Goal: Task Accomplishment & Management: Manage account settings

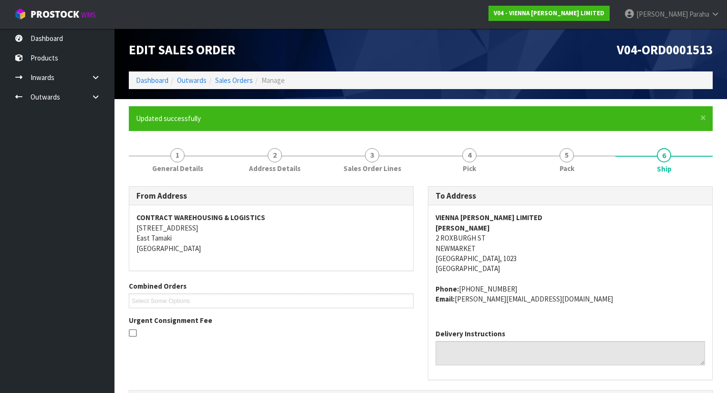
click at [689, 175] on link "6 Ship" at bounding box center [663, 160] width 97 height 38
click at [148, 77] on link "Dashboard" at bounding box center [152, 80] width 32 height 9
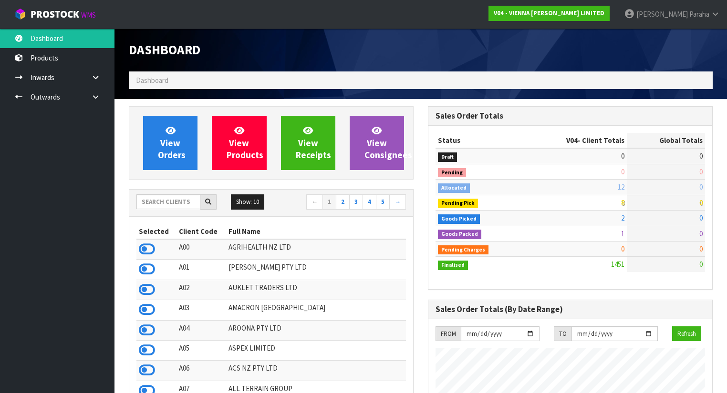
scroll to position [780, 299]
click at [174, 203] on input "text" at bounding box center [168, 202] width 64 height 15
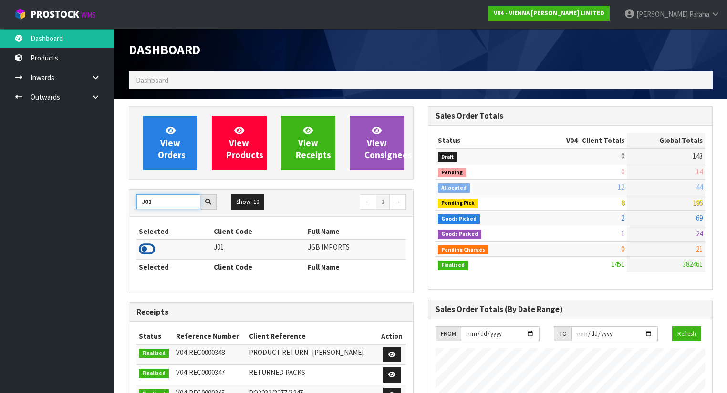
type input "J01"
drag, startPoint x: 152, startPoint y: 246, endPoint x: 152, endPoint y: 236, distance: 10.5
click at [152, 246] on icon at bounding box center [147, 249] width 16 height 14
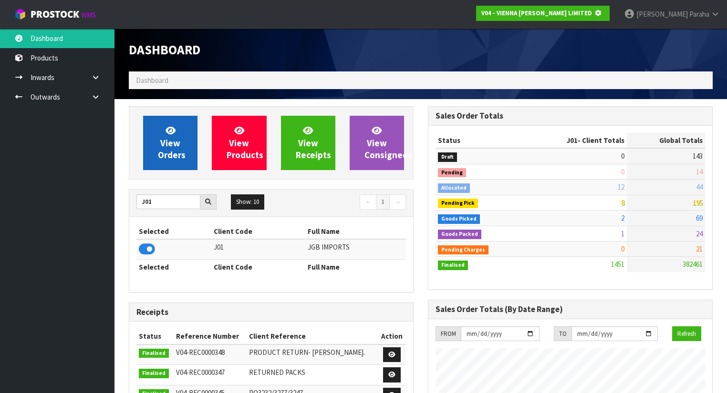
scroll to position [476185, 476479]
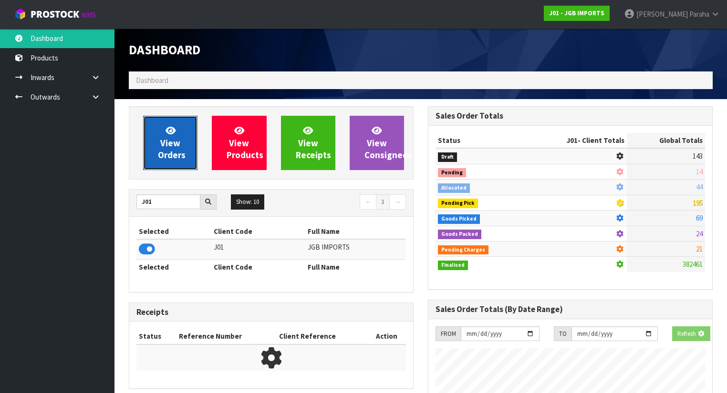
click at [160, 160] on span "View Orders" at bounding box center [172, 143] width 28 height 36
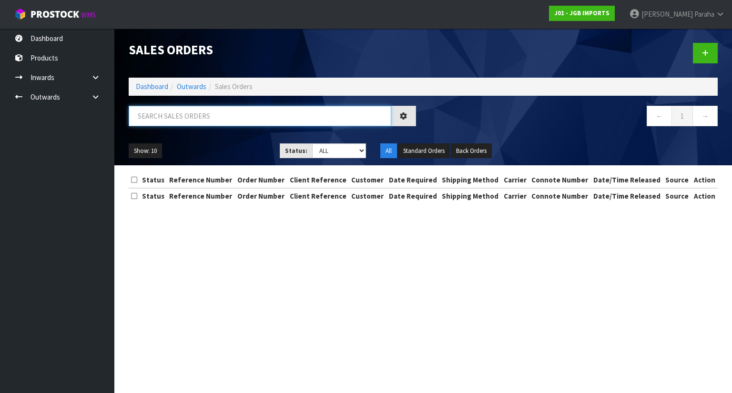
click at [165, 110] on input "text" at bounding box center [260, 116] width 263 height 21
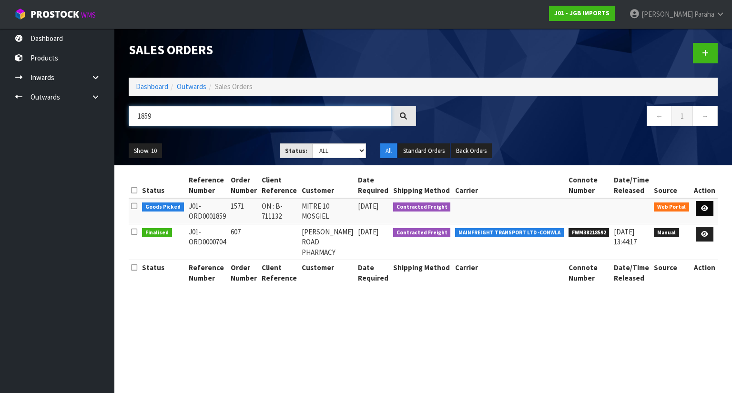
type input "1859"
click at [706, 212] on link at bounding box center [705, 208] width 18 height 15
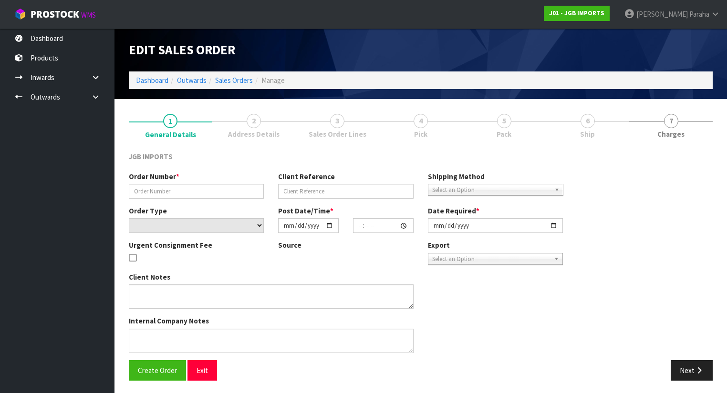
type input "1571"
type input "ON : B-711132"
select select "number:0"
type input "[DATE]"
type input "13:52:00.000"
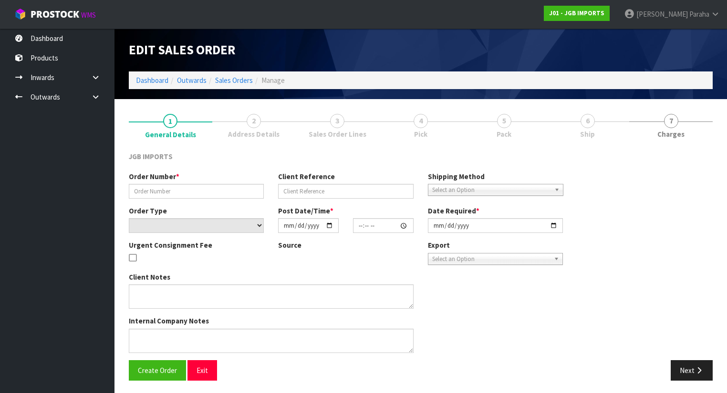
type input "[DATE]"
type textarea "PLEASE EMAIL REQUESTING ORDER NUMBER TO: [PERSON_NAME][EMAIL_ADDRESS][PERSON_NA…"
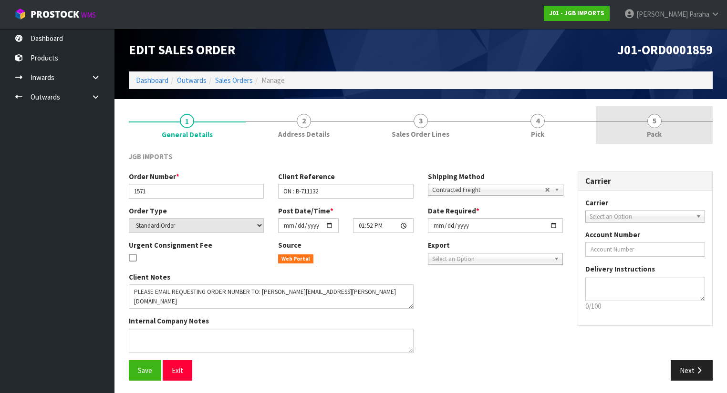
click at [652, 120] on span "5" at bounding box center [654, 121] width 14 height 14
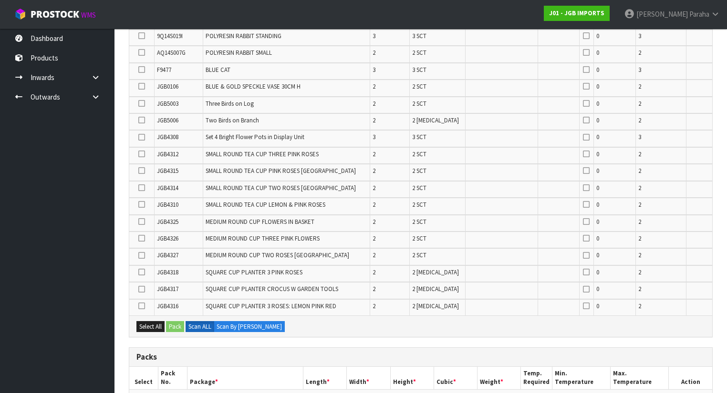
scroll to position [305, 0]
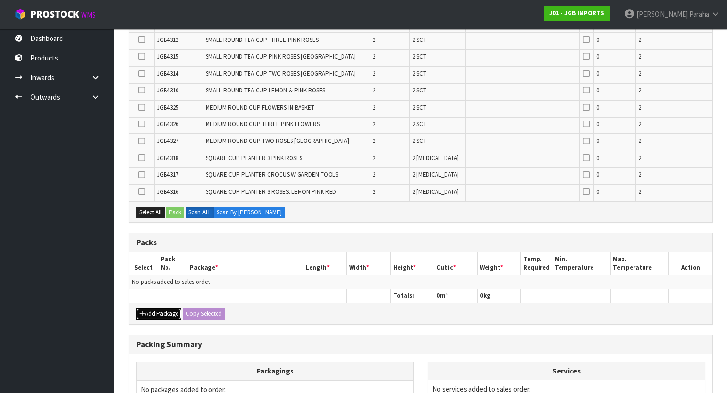
click at [152, 309] on button "Add Package" at bounding box center [158, 313] width 45 height 11
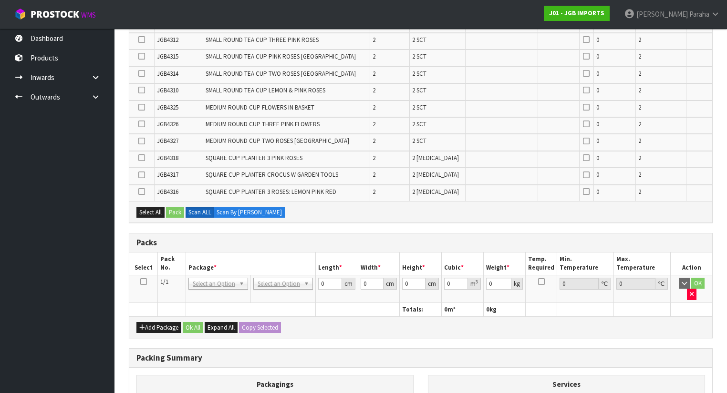
click at [142, 282] on icon at bounding box center [143, 282] width 7 height 0
click at [140, 56] on icon at bounding box center [141, 56] width 7 height 0
click at [0, 0] on input "checkbox" at bounding box center [0, 0] width 0 height 0
click at [142, 107] on icon at bounding box center [141, 107] width 7 height 0
click at [0, 0] on input "checkbox" at bounding box center [0, 0] width 0 height 0
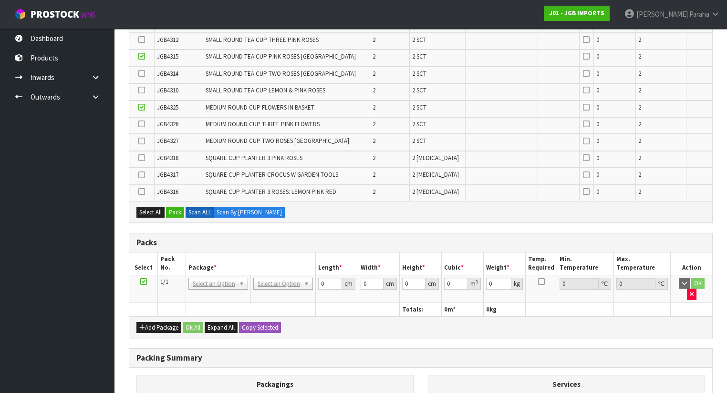
click at [140, 124] on icon at bounding box center [141, 124] width 7 height 0
click at [0, 0] on input "checkbox" at bounding box center [0, 0] width 0 height 0
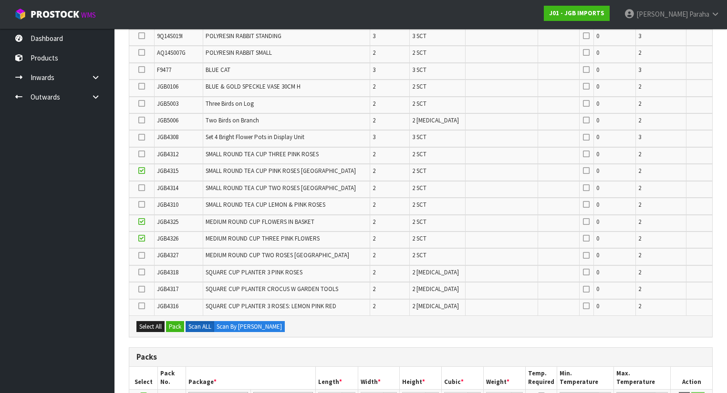
scroll to position [114, 0]
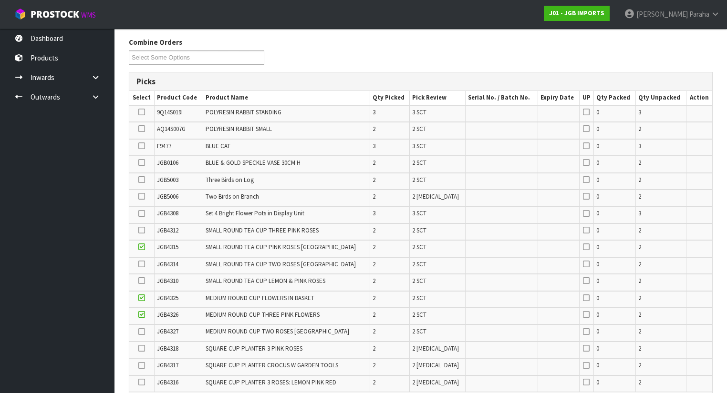
click at [142, 129] on icon at bounding box center [141, 129] width 7 height 0
click at [0, 0] on input "checkbox" at bounding box center [0, 0] width 0 height 0
click at [145, 230] on td at bounding box center [141, 232] width 25 height 17
click at [144, 230] on icon at bounding box center [141, 230] width 7 height 0
click at [0, 0] on input "checkbox" at bounding box center [0, 0] width 0 height 0
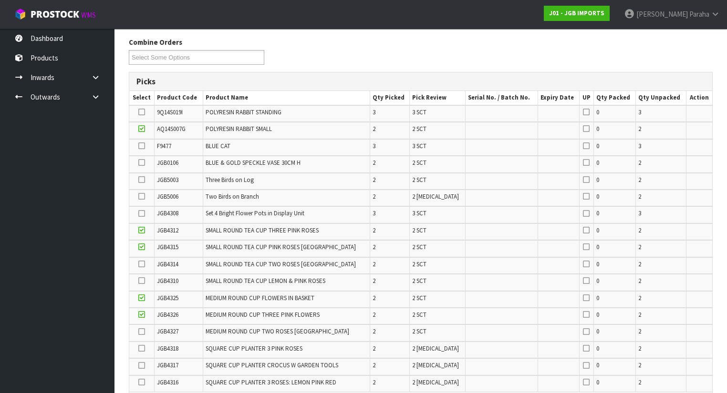
click at [144, 214] on icon at bounding box center [141, 214] width 7 height 0
click at [0, 0] on input "checkbox" at bounding box center [0, 0] width 0 height 0
click at [141, 146] on icon at bounding box center [141, 146] width 7 height 0
click at [0, 0] on input "checkbox" at bounding box center [0, 0] width 0 height 0
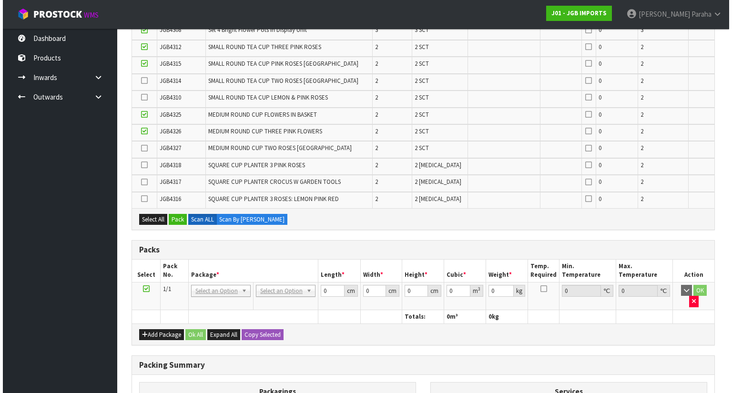
scroll to position [381, 0]
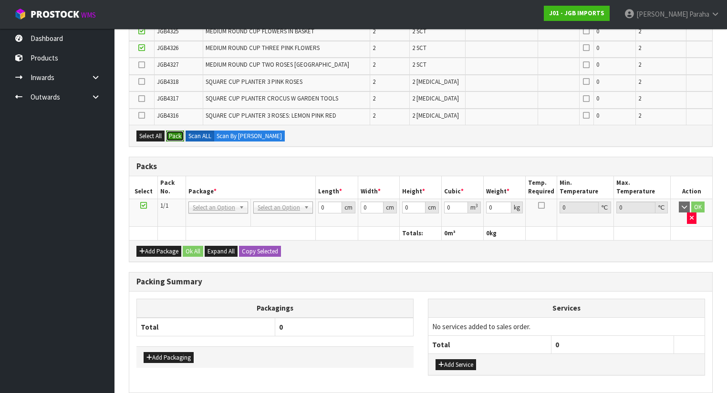
click at [180, 131] on button "Pack" at bounding box center [175, 136] width 18 height 11
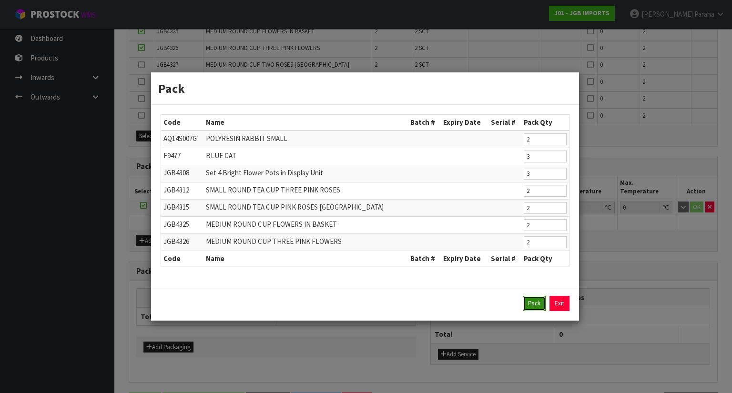
click at [539, 302] on button "Pack" at bounding box center [534, 303] width 23 height 15
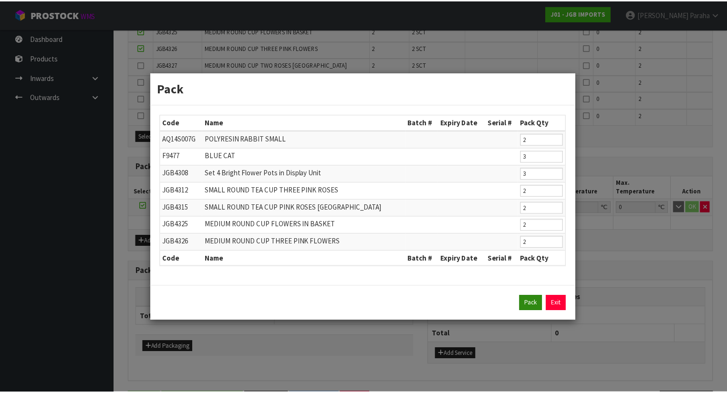
scroll to position [298, 0]
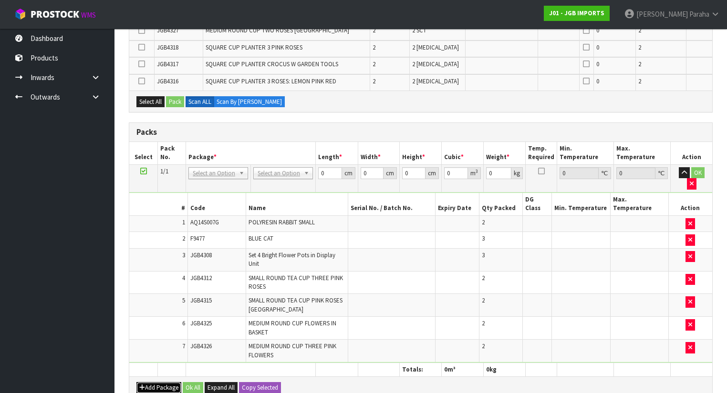
click at [168, 382] on button "Add Package" at bounding box center [158, 387] width 45 height 11
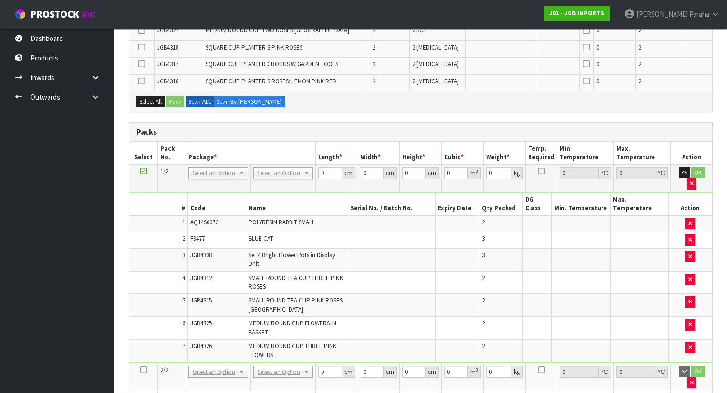
click at [143, 370] on icon at bounding box center [143, 370] width 7 height 0
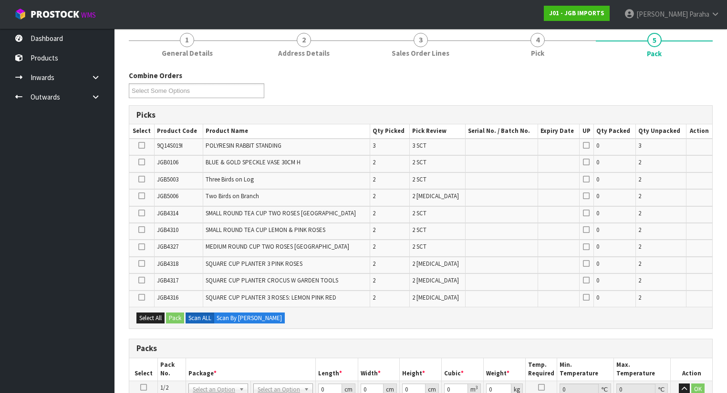
scroll to position [107, 0]
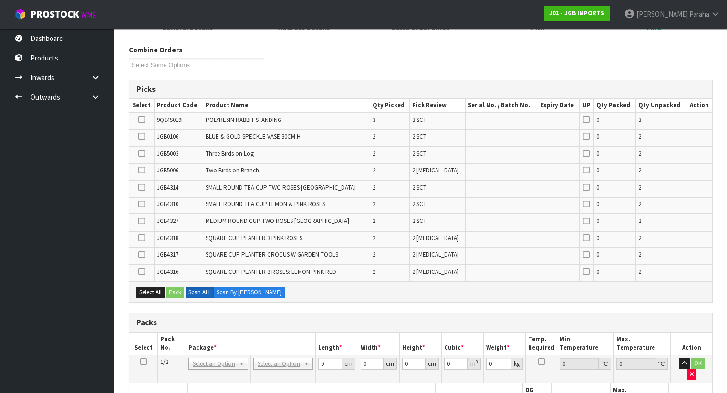
click at [143, 137] on icon at bounding box center [141, 136] width 7 height 0
click at [0, 0] on input "checkbox" at bounding box center [0, 0] width 0 height 0
click at [143, 137] on icon at bounding box center [141, 136] width 7 height 0
click at [0, 0] on input "checkbox" at bounding box center [0, 0] width 0 height 0
click at [143, 137] on icon at bounding box center [141, 136] width 7 height 0
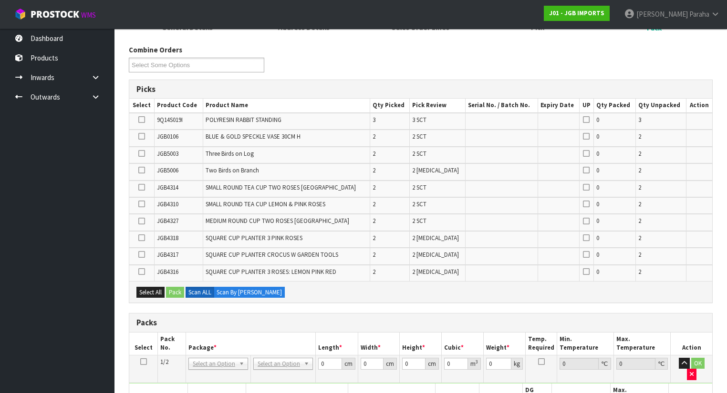
click at [0, 0] on input "checkbox" at bounding box center [0, 0] width 0 height 0
click at [141, 272] on icon at bounding box center [141, 272] width 7 height 0
click at [0, 0] on input "checkbox" at bounding box center [0, 0] width 0 height 0
click at [139, 255] on icon at bounding box center [141, 255] width 7 height 0
click at [0, 0] on input "checkbox" at bounding box center [0, 0] width 0 height 0
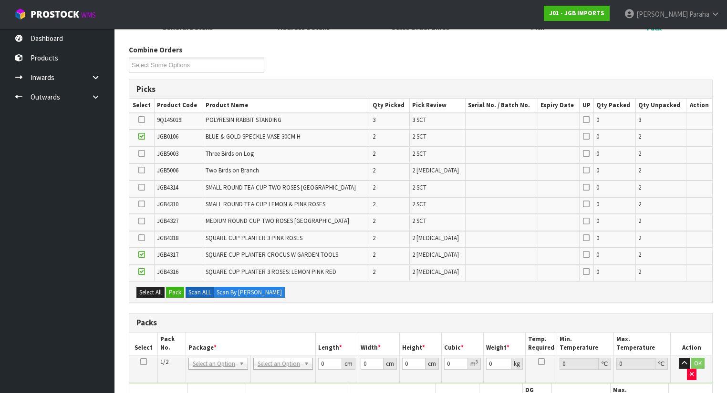
click at [143, 204] on icon at bounding box center [141, 204] width 7 height 0
click at [0, 0] on input "checkbox" at bounding box center [0, 0] width 0 height 0
click at [144, 170] on icon at bounding box center [141, 170] width 7 height 0
click at [0, 0] on input "checkbox" at bounding box center [0, 0] width 0 height 0
click at [143, 222] on icon at bounding box center [141, 221] width 7 height 0
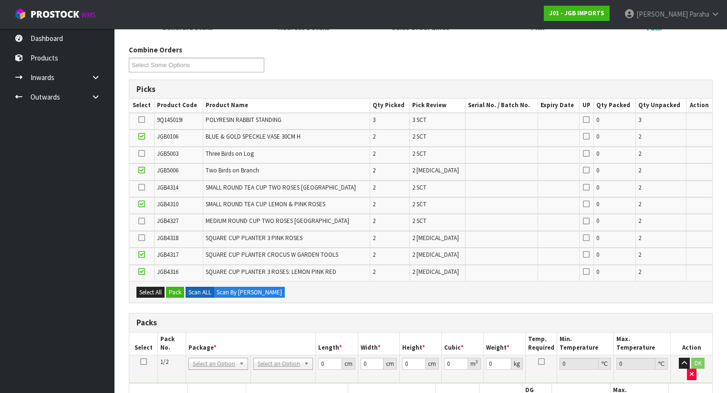
click at [0, 0] on input "checkbox" at bounding box center [0, 0] width 0 height 0
click at [176, 287] on button "Pack" at bounding box center [175, 292] width 18 height 11
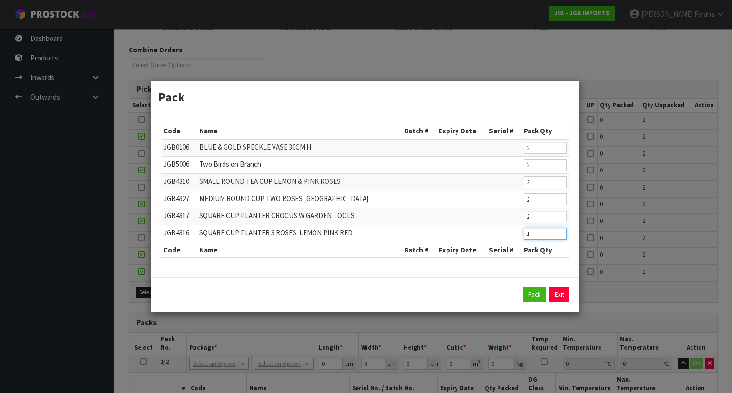
type input "1"
click at [559, 236] on input "1" at bounding box center [545, 234] width 43 height 12
type input "1"
click at [560, 168] on input "1" at bounding box center [545, 165] width 43 height 12
click at [532, 294] on button "Pack" at bounding box center [534, 294] width 23 height 15
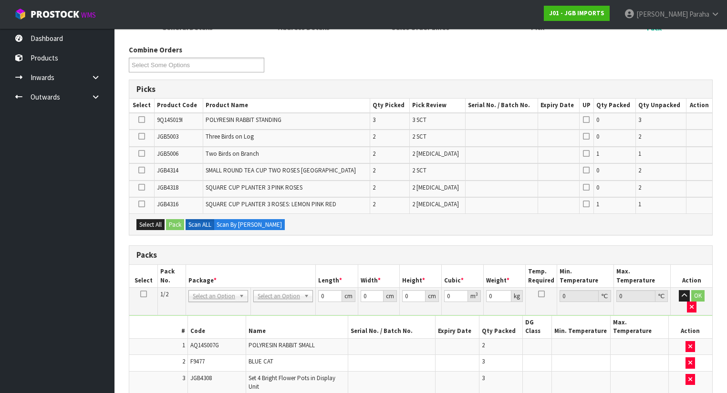
click at [141, 170] on icon at bounding box center [141, 170] width 7 height 0
click at [0, 0] on input "checkbox" at bounding box center [0, 0] width 0 height 0
click at [175, 219] on button "Pack" at bounding box center [175, 224] width 18 height 11
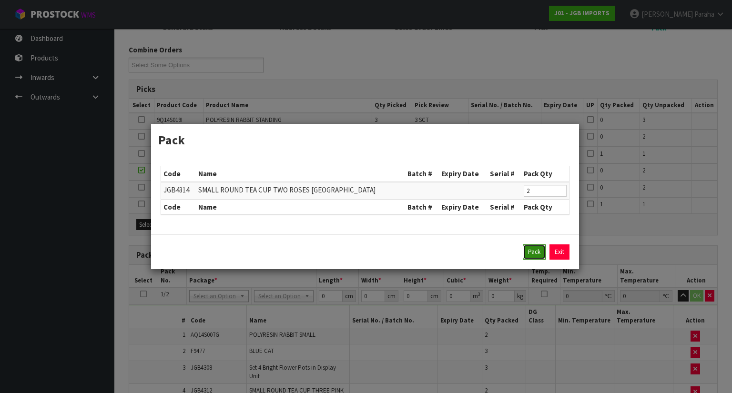
click at [532, 250] on button "Pack" at bounding box center [534, 252] width 23 height 15
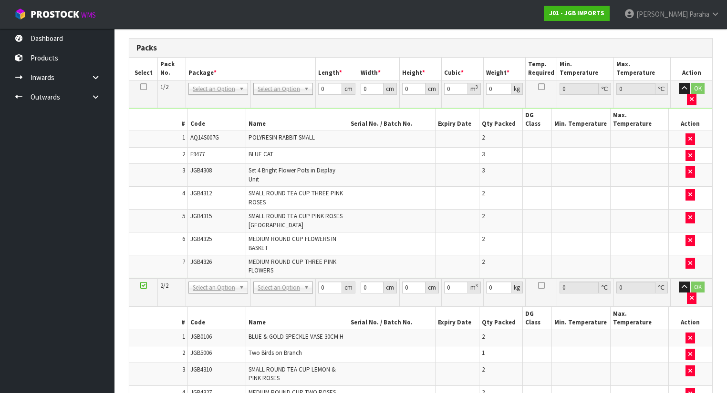
scroll to position [145, 0]
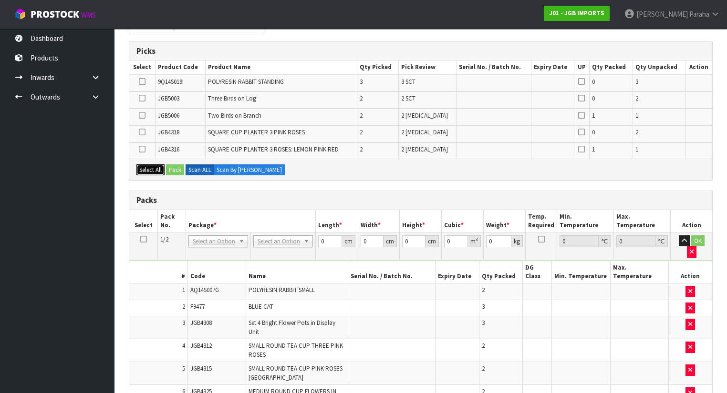
click at [160, 164] on button "Select All" at bounding box center [150, 169] width 28 height 11
click at [178, 167] on button "Pack" at bounding box center [175, 169] width 18 height 11
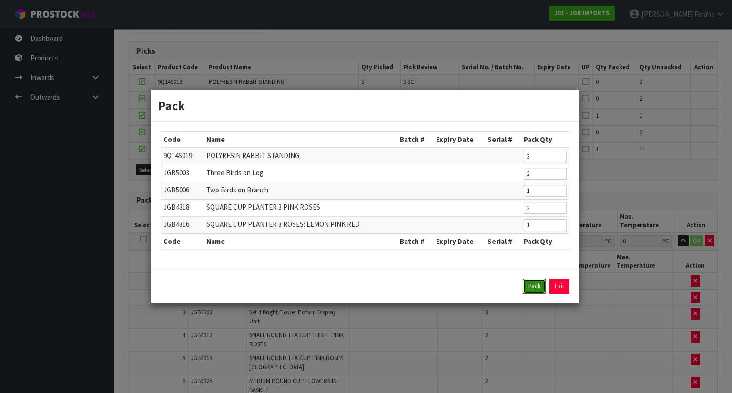
click at [536, 288] on button "Pack" at bounding box center [534, 286] width 23 height 15
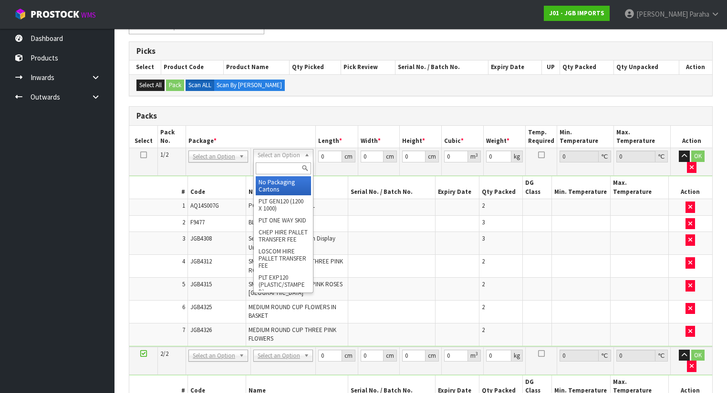
click at [294, 166] on input "text" at bounding box center [283, 169] width 55 height 12
type input "OC"
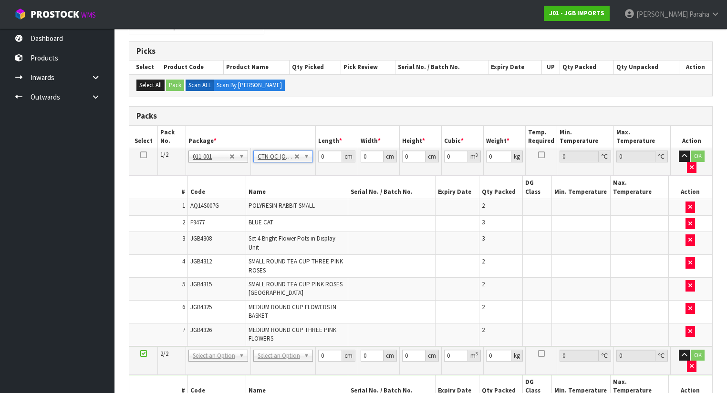
type input "17.53"
click at [324, 154] on input "0" at bounding box center [329, 157] width 23 height 12
type input "55"
type input "49"
type input "4"
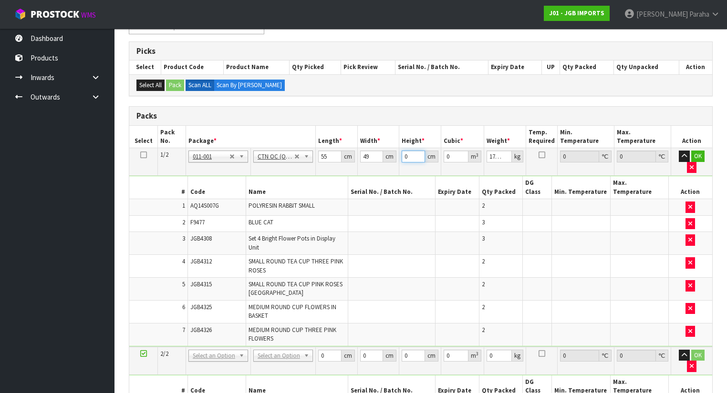
type input "0.01078"
type input "46"
type input "0.12397"
type input "46"
type input "19"
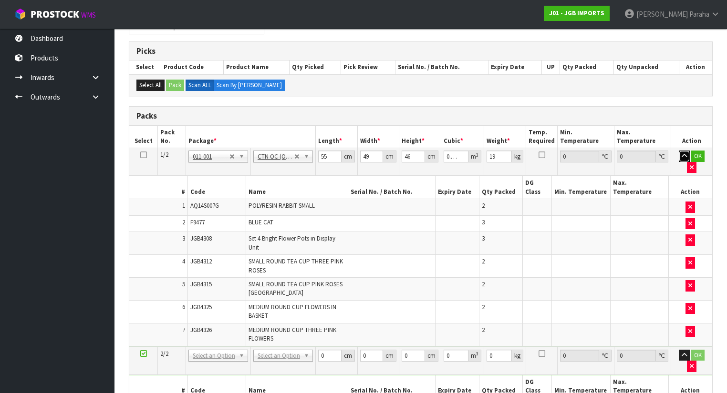
click at [678, 151] on button "button" at bounding box center [683, 156] width 11 height 11
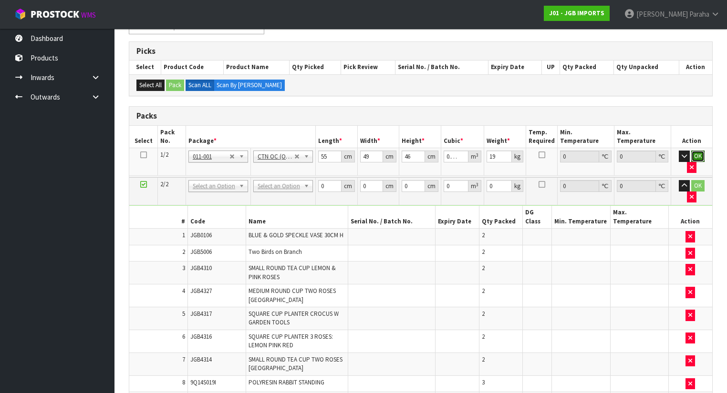
click button "OK" at bounding box center [697, 156] width 13 height 11
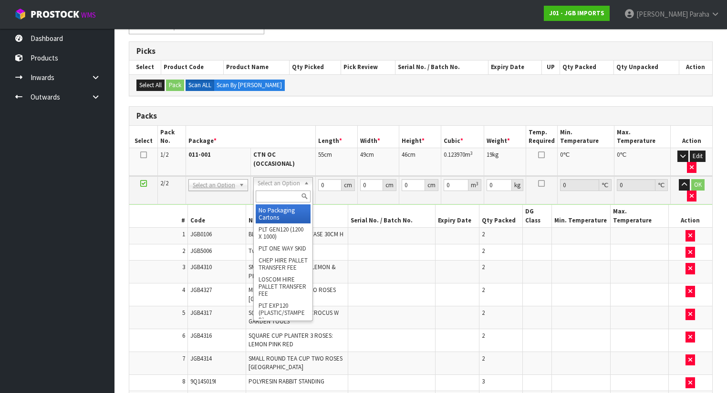
click at [268, 200] on input "text" at bounding box center [283, 197] width 55 height 12
type input "OC"
type input "2"
type input "17.3"
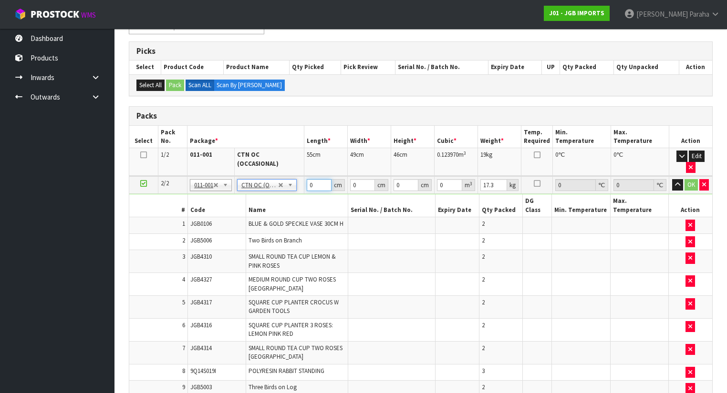
click at [317, 179] on input "0" at bounding box center [319, 185] width 25 height 12
type input "57"
type input "30"
type input "5"
type input "0.00855"
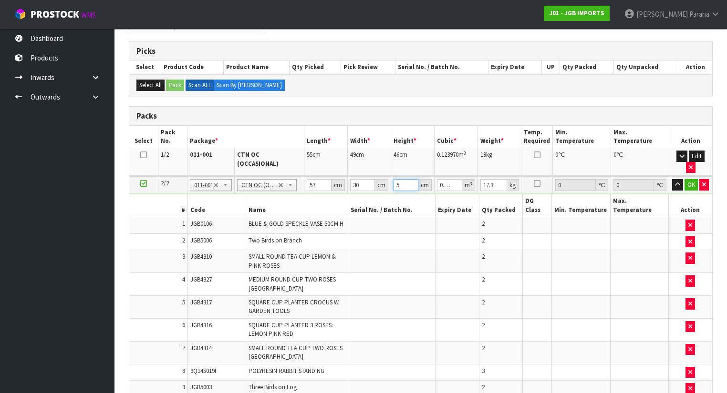
type input "53"
type input "0.09063"
type input "53"
type input "14"
click at [672, 179] on button "button" at bounding box center [677, 184] width 11 height 11
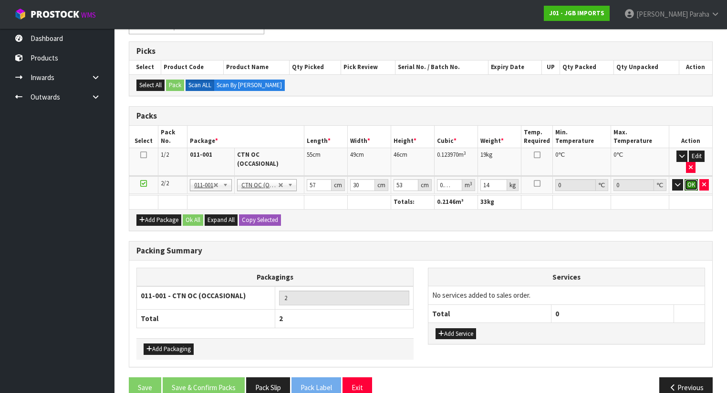
click button "OK" at bounding box center [690, 184] width 13 height 11
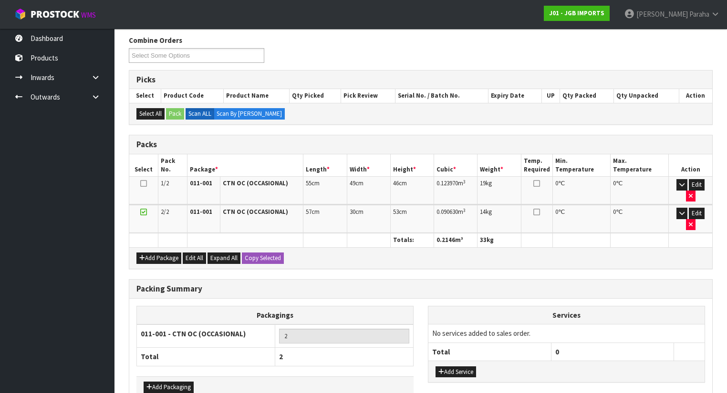
scroll to position [107, 0]
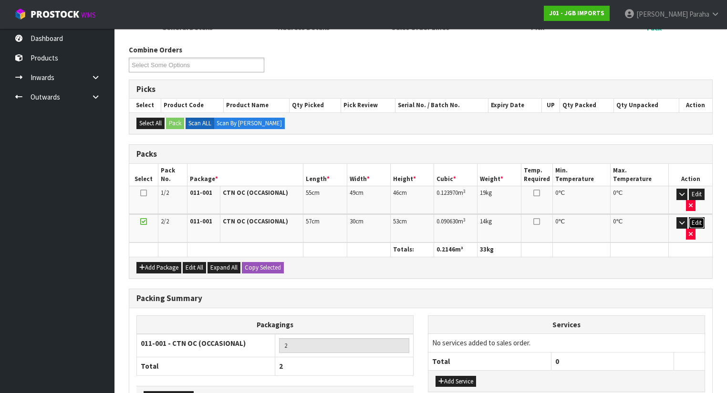
click at [690, 217] on button "Edit" at bounding box center [696, 222] width 16 height 11
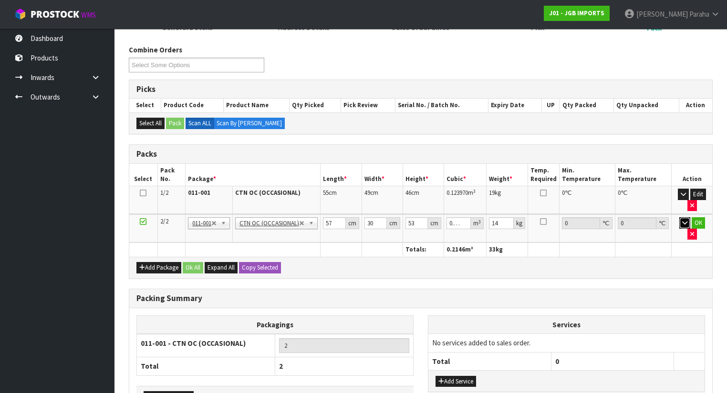
click at [682, 222] on icon "button" at bounding box center [684, 223] width 5 height 6
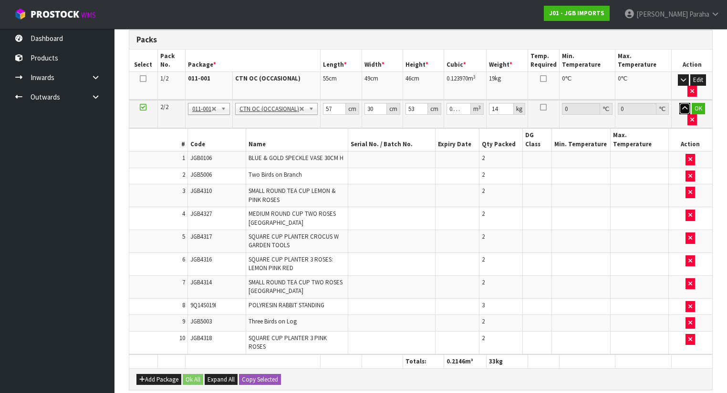
scroll to position [259, 0]
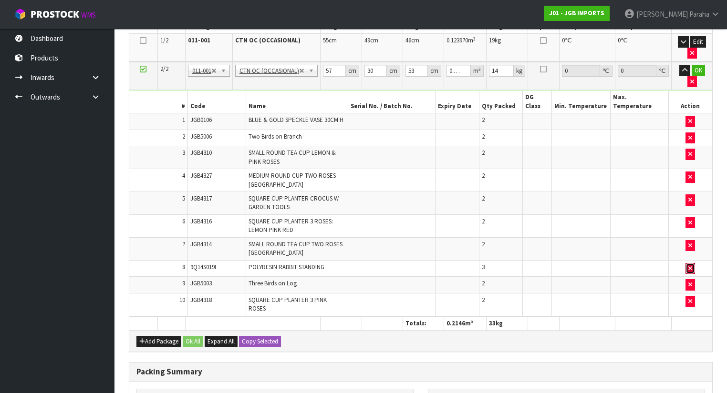
click at [690, 266] on icon "button" at bounding box center [690, 269] width 4 height 6
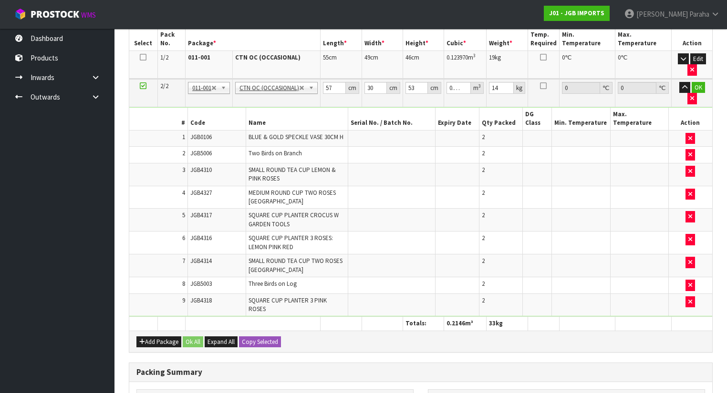
scroll to position [277, 0]
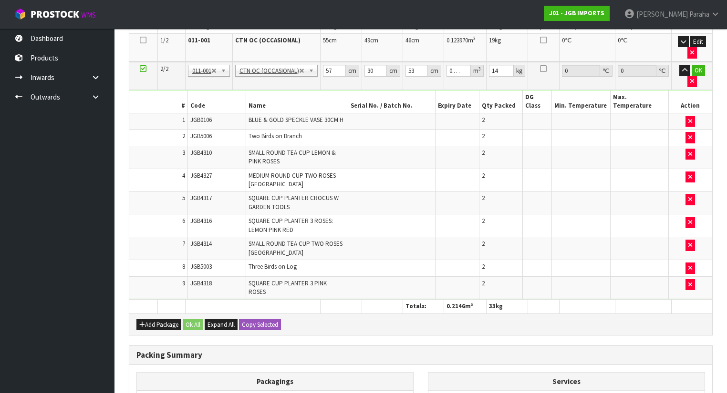
type input "0"
click at [692, 217] on button "button" at bounding box center [690, 222] width 10 height 11
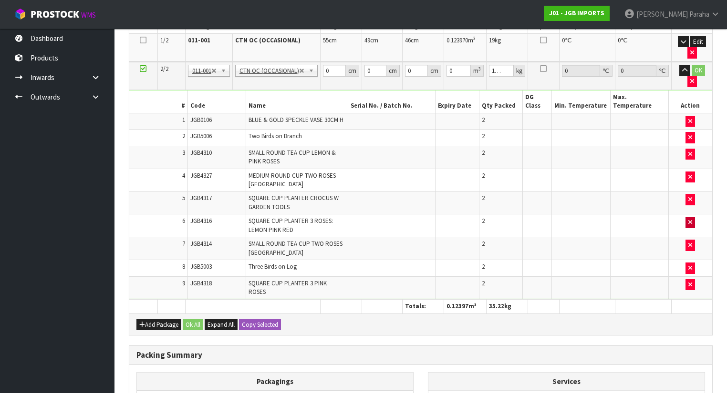
scroll to position [293, 0]
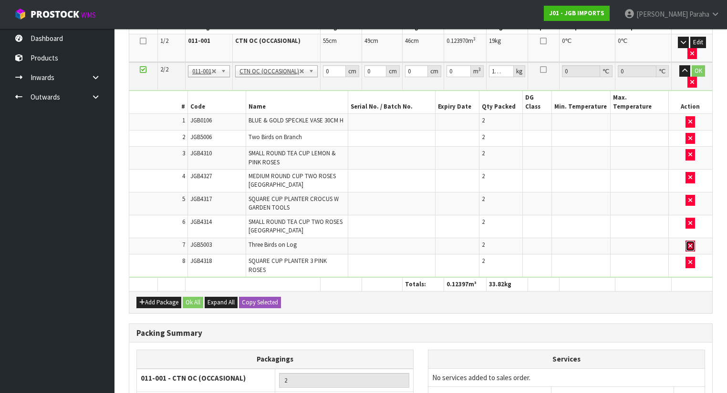
click at [691, 243] on icon "button" at bounding box center [690, 246] width 4 height 6
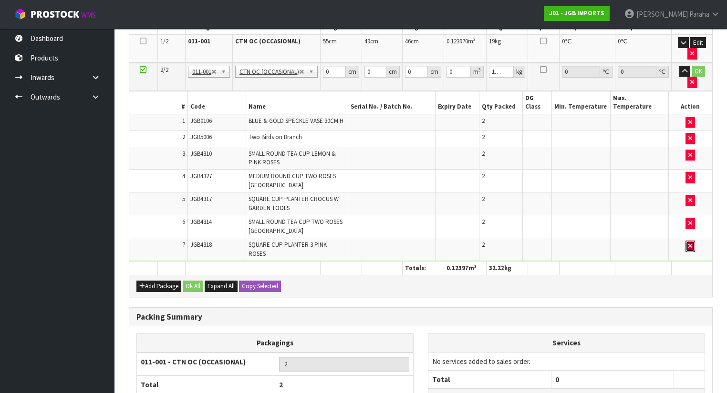
click at [691, 243] on icon "button" at bounding box center [690, 246] width 4 height 6
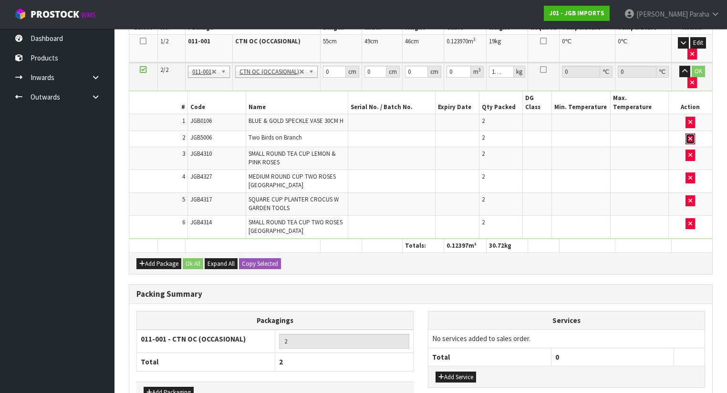
click at [689, 136] on icon "button" at bounding box center [690, 139] width 4 height 6
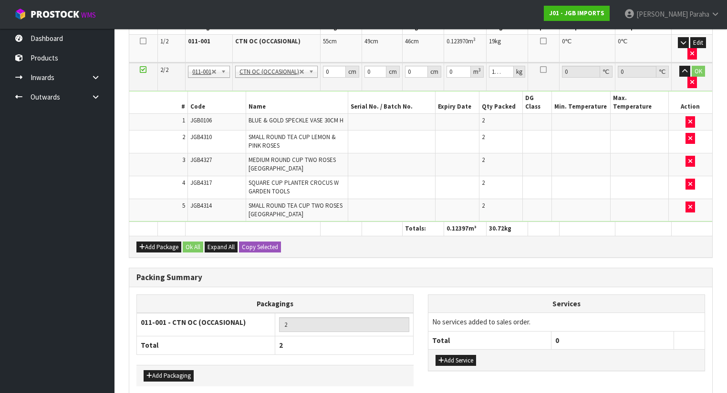
type input "10.92"
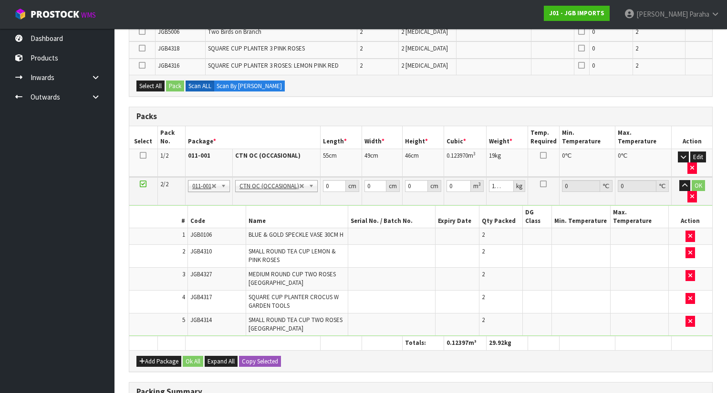
scroll to position [114, 0]
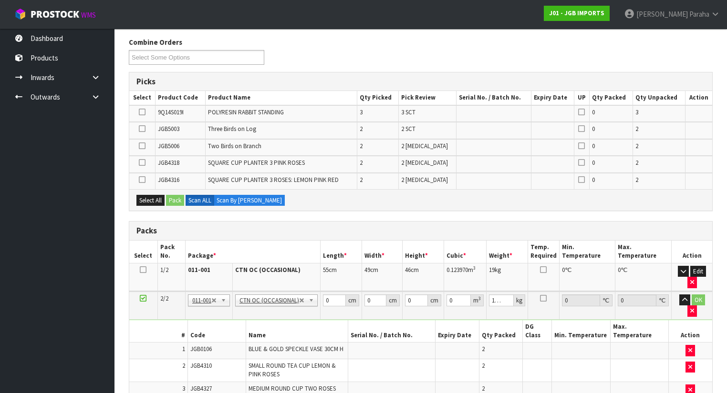
click at [143, 180] on icon at bounding box center [142, 180] width 7 height 0
click at [0, 0] on input "checkbox" at bounding box center [0, 0] width 0 height 0
click at [141, 146] on icon at bounding box center [142, 146] width 7 height 0
click at [0, 0] on input "checkbox" at bounding box center [0, 0] width 0 height 0
click at [175, 195] on button "Pack" at bounding box center [175, 200] width 18 height 11
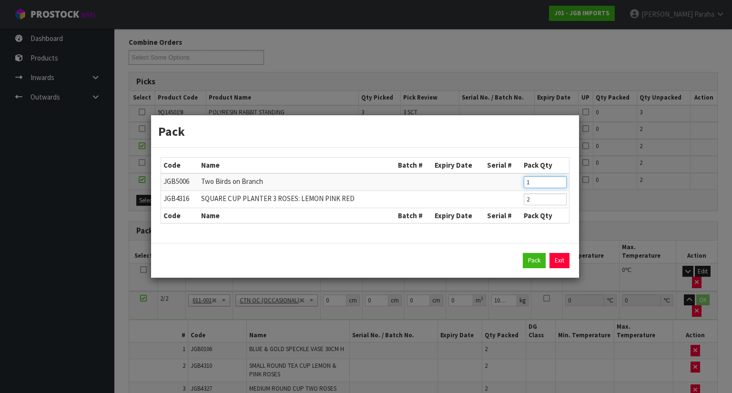
type input "1"
click at [560, 184] on input "1" at bounding box center [545, 182] width 43 height 12
type input "1"
click at [560, 200] on input "1" at bounding box center [545, 200] width 43 height 12
click at [532, 264] on button "Pack" at bounding box center [534, 260] width 23 height 15
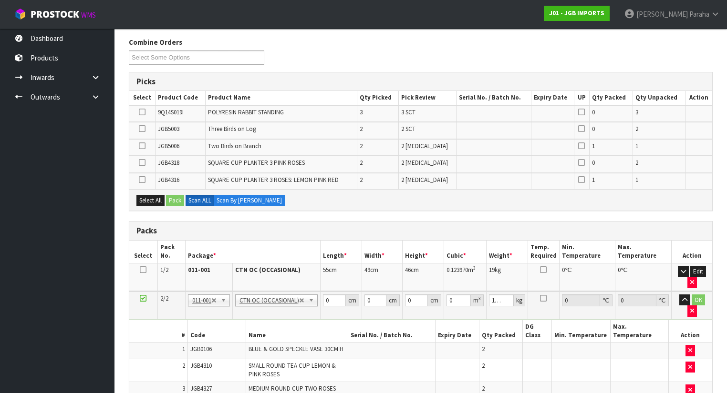
type input "12.02"
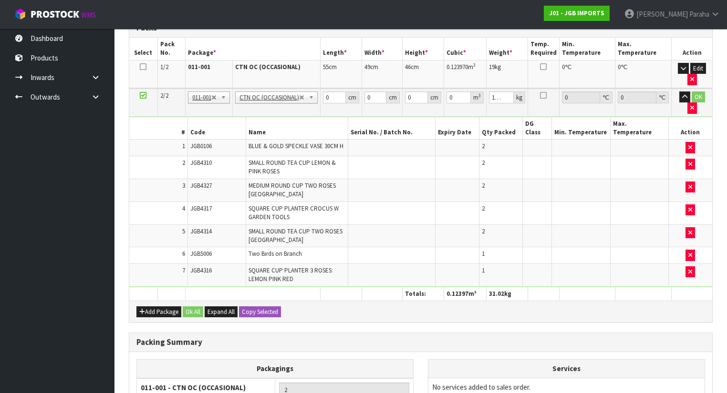
scroll to position [381, 0]
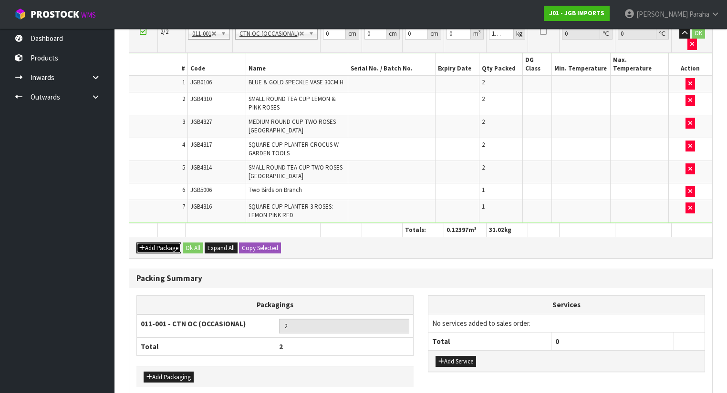
click at [148, 243] on button "Add Package" at bounding box center [158, 248] width 45 height 11
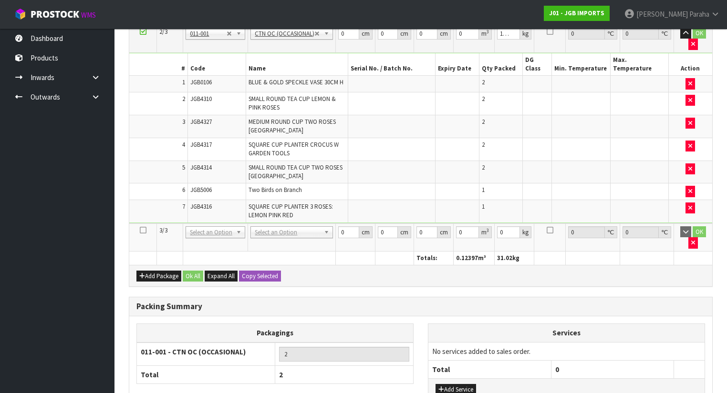
click at [143, 230] on icon at bounding box center [143, 230] width 7 height 0
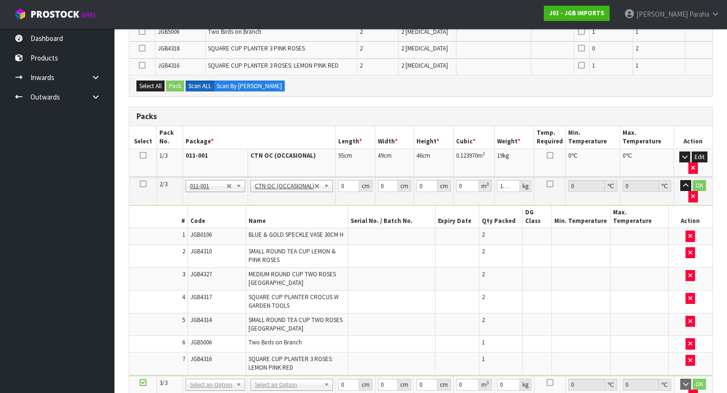
scroll to position [76, 0]
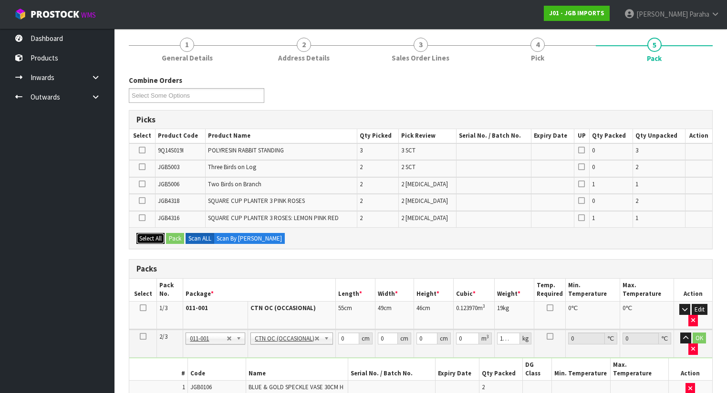
click at [147, 237] on button "Select All" at bounding box center [150, 238] width 28 height 11
click at [180, 237] on button "Pack" at bounding box center [175, 238] width 18 height 11
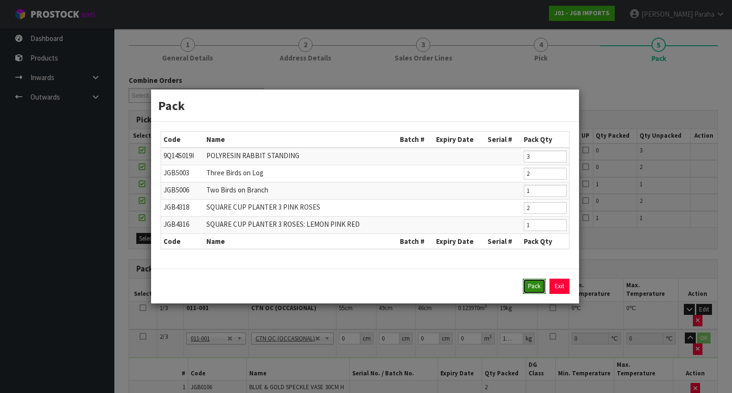
click at [541, 285] on button "Pack" at bounding box center [534, 286] width 23 height 15
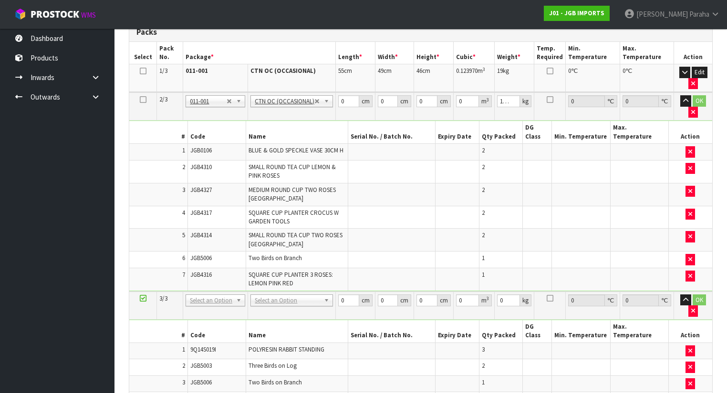
scroll to position [114, 0]
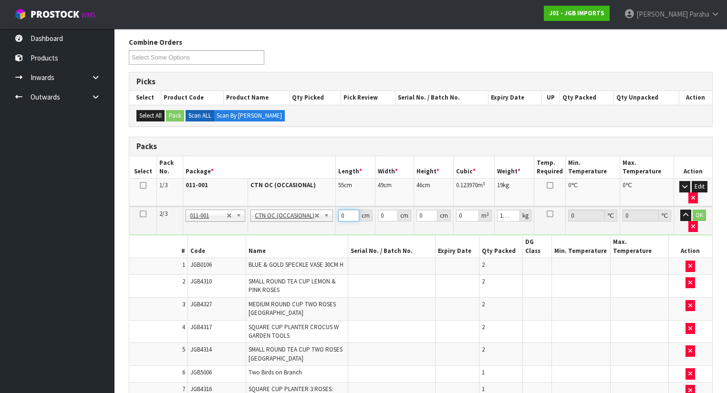
click at [345, 213] on input "0" at bounding box center [348, 216] width 21 height 12
type input "57"
type input "30"
type input "5"
type input "0.00855"
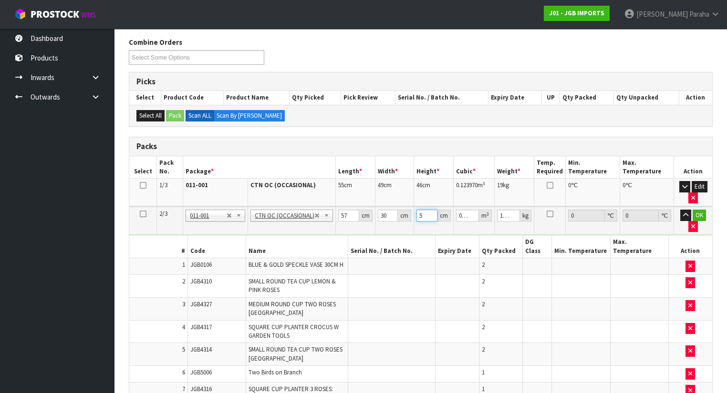
type input "53"
type input "0.09063"
type input "53"
type input "14"
click at [680, 210] on button "button" at bounding box center [685, 215] width 11 height 11
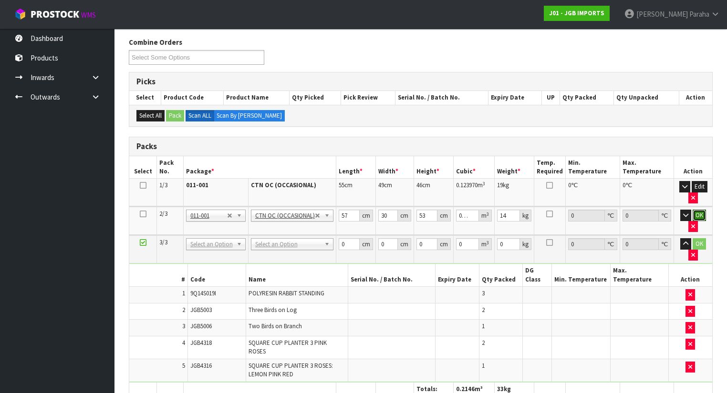
click button "OK" at bounding box center [698, 215] width 13 height 11
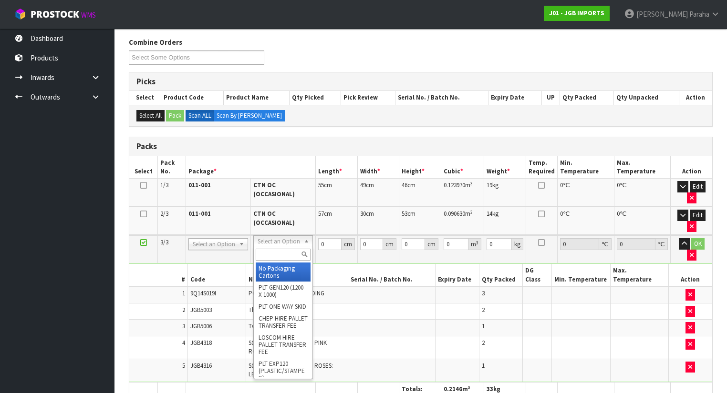
click at [278, 257] on input "text" at bounding box center [283, 255] width 55 height 12
type input "OC"
type input "3"
type input "5.28"
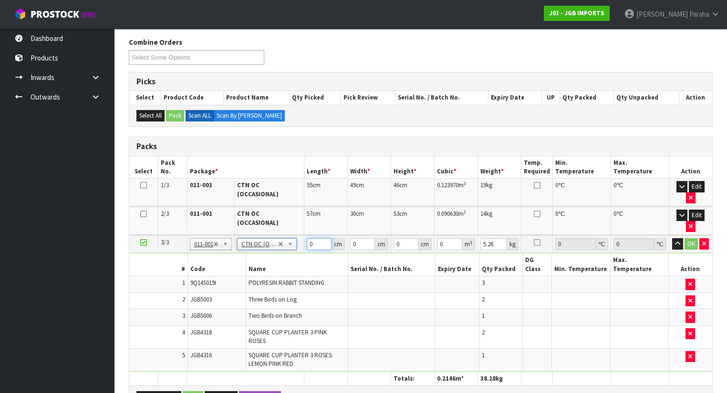
click at [314, 238] on input "0" at bounding box center [319, 244] width 25 height 12
type input "54"
type input "53"
type input "3"
type input "0.008586"
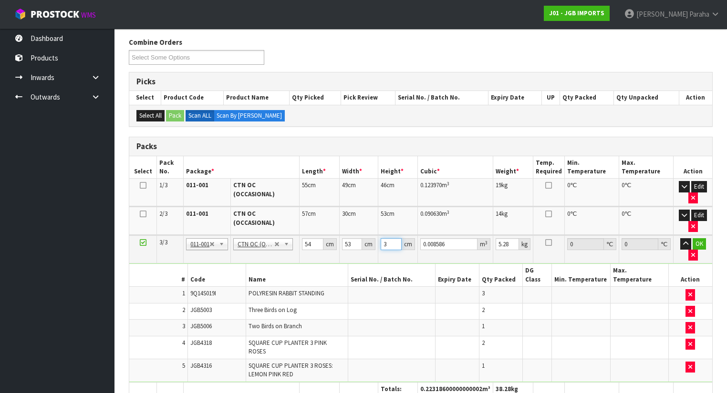
type input "38"
type input "0.108756"
type input "38"
type input "8"
click at [680, 238] on button "button" at bounding box center [685, 243] width 11 height 11
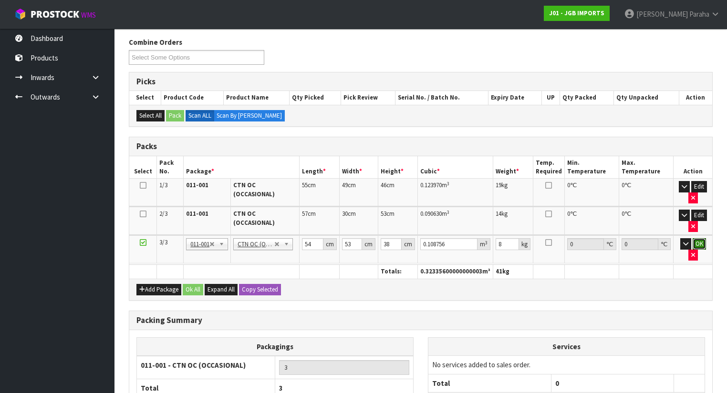
click button "OK" at bounding box center [698, 243] width 13 height 11
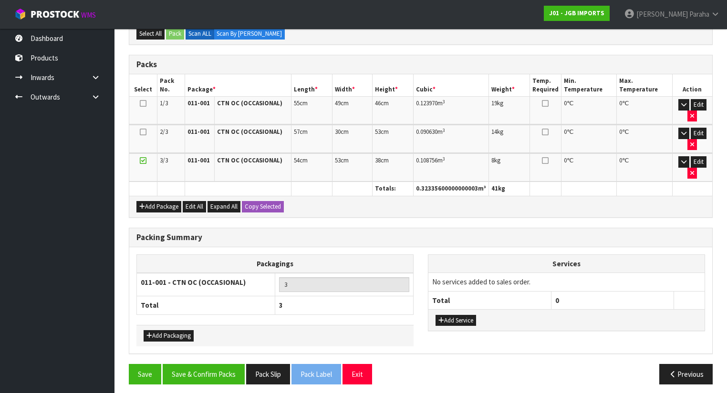
scroll to position [196, 0]
click at [215, 371] on button "Save & Confirm Packs" at bounding box center [204, 374] width 82 height 21
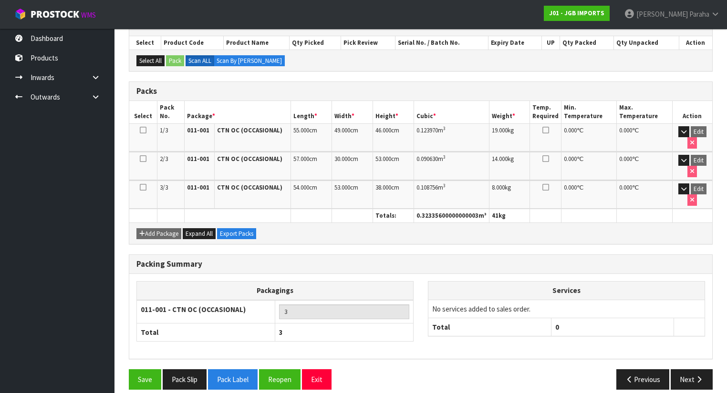
scroll to position [210, 0]
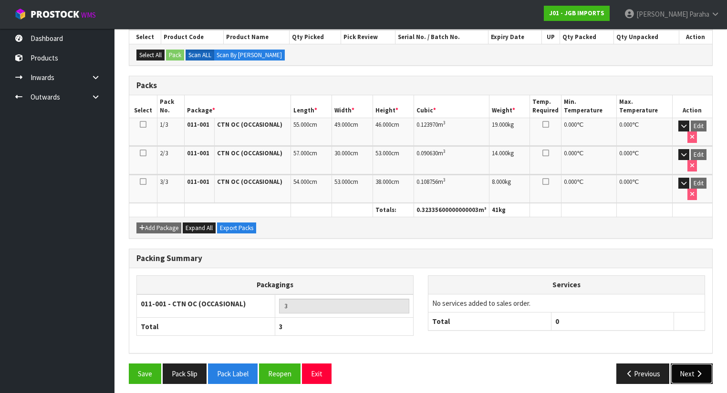
click at [683, 367] on button "Next" at bounding box center [691, 374] width 42 height 21
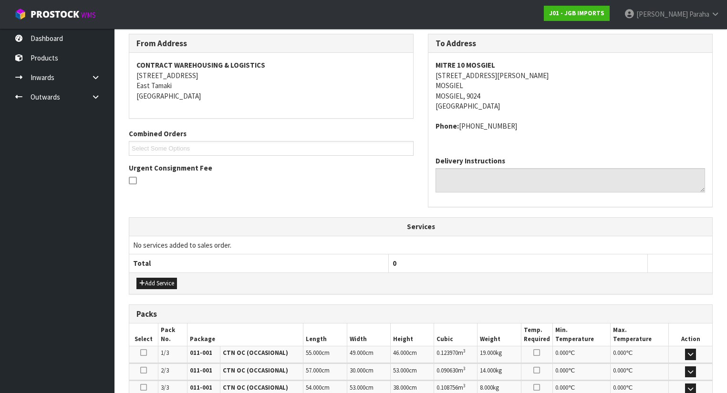
scroll to position [277, 0]
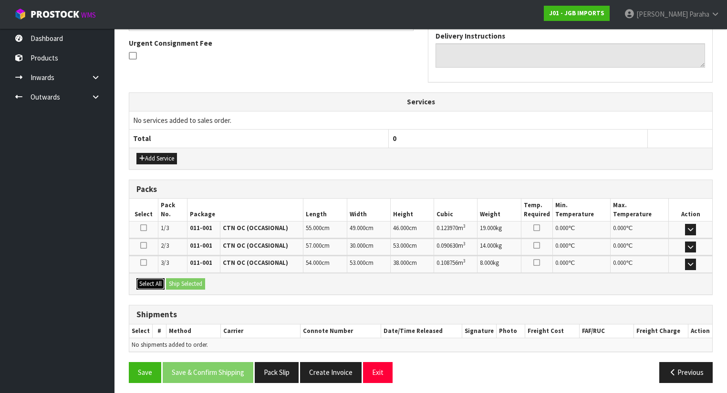
click at [146, 280] on button "Select All" at bounding box center [150, 283] width 28 height 11
click at [178, 278] on button "Ship Selected" at bounding box center [185, 283] width 39 height 11
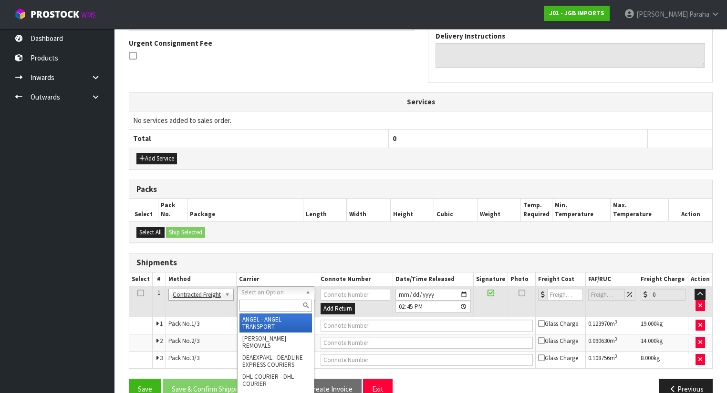
click at [259, 305] on input "text" at bounding box center [275, 306] width 72 height 12
type input "NZP"
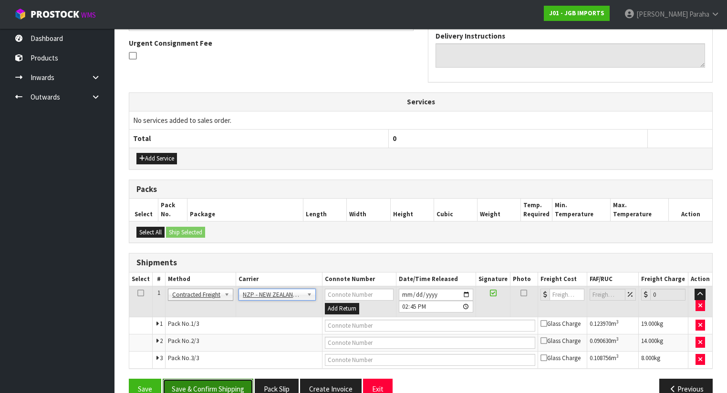
click at [223, 387] on button "Save & Confirm Shipping" at bounding box center [208, 389] width 91 height 21
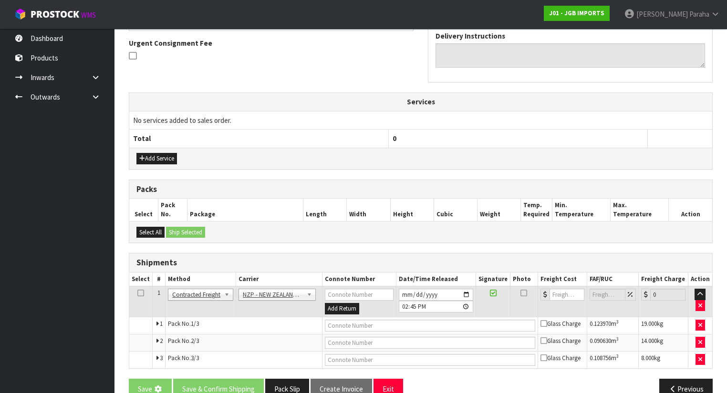
scroll to position [0, 0]
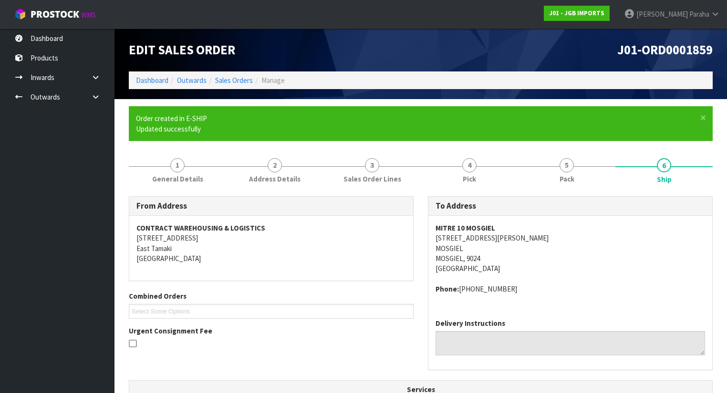
click at [475, 229] on strong "MITRE 10 MOSGIEL" at bounding box center [465, 228] width 60 height 9
copy strong "MITRE 10 MOSGIEL"
click at [467, 238] on address "MITRE 10 MOSGIEL [STREET_ADDRESS][PERSON_NAME]" at bounding box center [569, 248] width 269 height 51
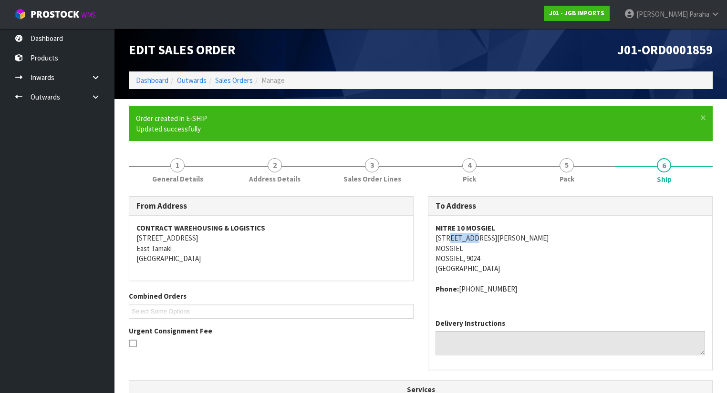
click at [467, 238] on address "MITRE 10 MOSGIEL [STREET_ADDRESS][PERSON_NAME]" at bounding box center [569, 248] width 269 height 51
copy address "[STREET_ADDRESS][PERSON_NAME]"
drag, startPoint x: 494, startPoint y: 287, endPoint x: 459, endPoint y: 289, distance: 35.4
click at [459, 289] on address "Phone: [PHONE_NUMBER]" at bounding box center [569, 289] width 269 height 10
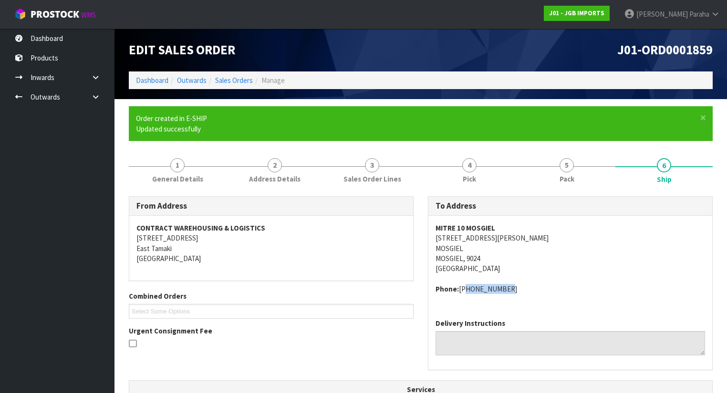
copy address "[PHONE_NUMBER]"
drag, startPoint x: 496, startPoint y: 229, endPoint x: 431, endPoint y: 232, distance: 64.9
click at [431, 232] on div "MITRE 10 MOSGIEL [STREET_ADDRESS][PERSON_NAME] Phone: [PHONE_NUMBER]" at bounding box center [570, 264] width 284 height 96
copy strong "MITRE 10 MOSGIEL"
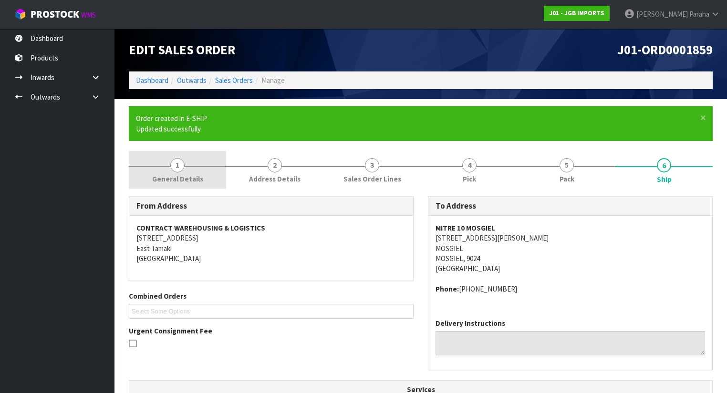
click at [179, 170] on span "1" at bounding box center [177, 165] width 14 height 14
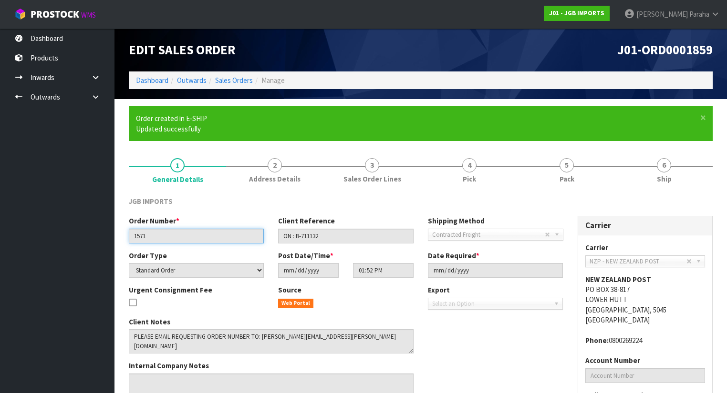
click at [136, 237] on input "1571" at bounding box center [196, 236] width 135 height 15
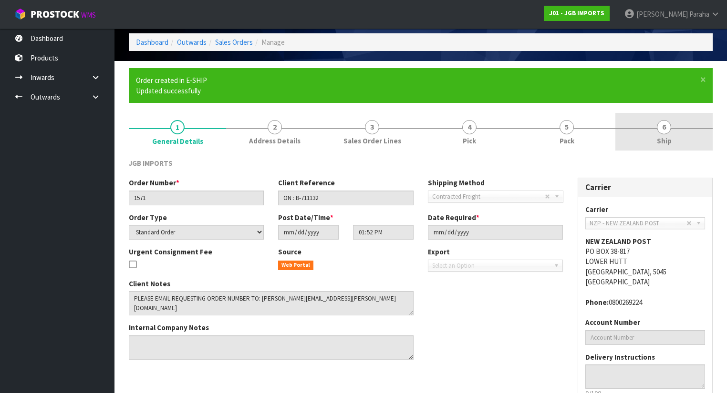
click at [664, 131] on span "6" at bounding box center [664, 127] width 14 height 14
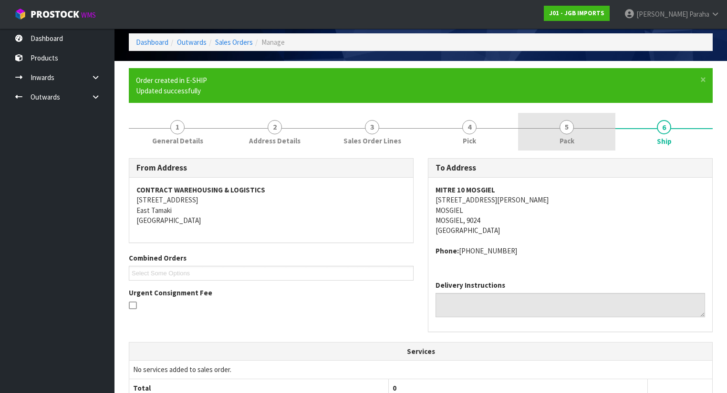
click at [564, 125] on span "5" at bounding box center [566, 127] width 14 height 14
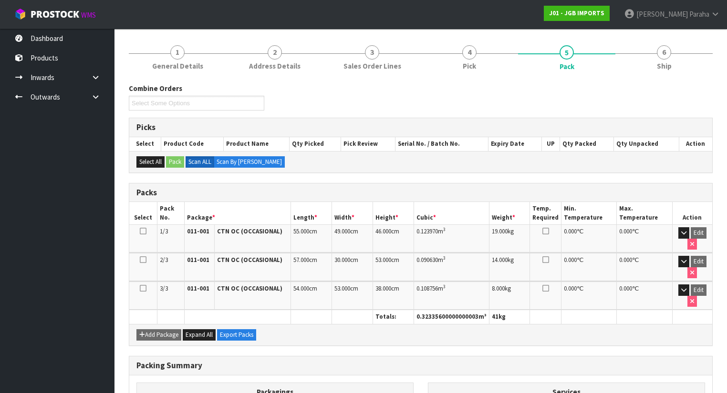
scroll to position [114, 0]
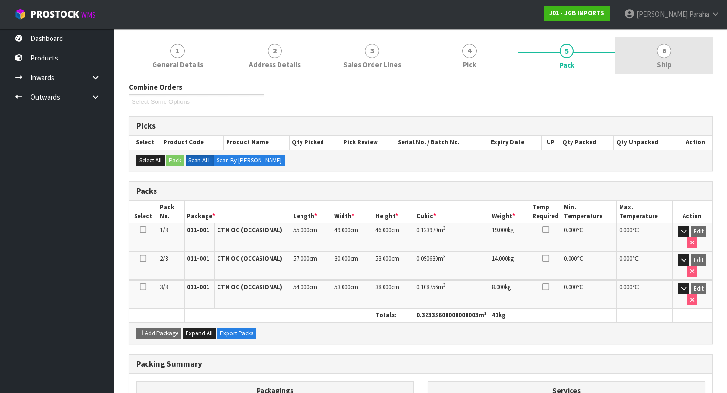
click at [664, 57] on span "6" at bounding box center [664, 51] width 14 height 14
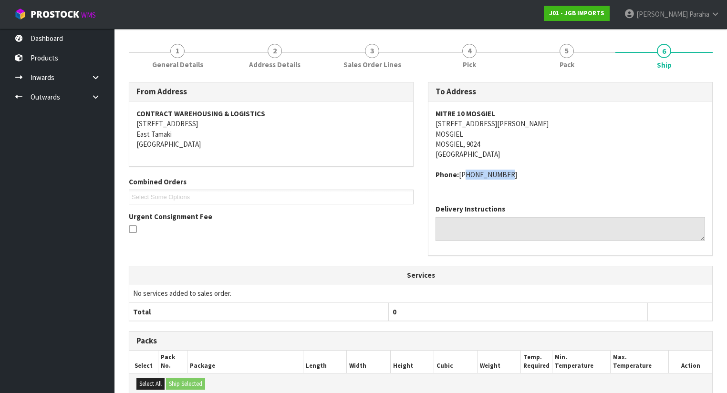
drag, startPoint x: 496, startPoint y: 174, endPoint x: 460, endPoint y: 178, distance: 36.1
click at [460, 178] on address "Phone: [PHONE_NUMBER]" at bounding box center [569, 175] width 269 height 10
copy address "[PHONE_NUMBER]"
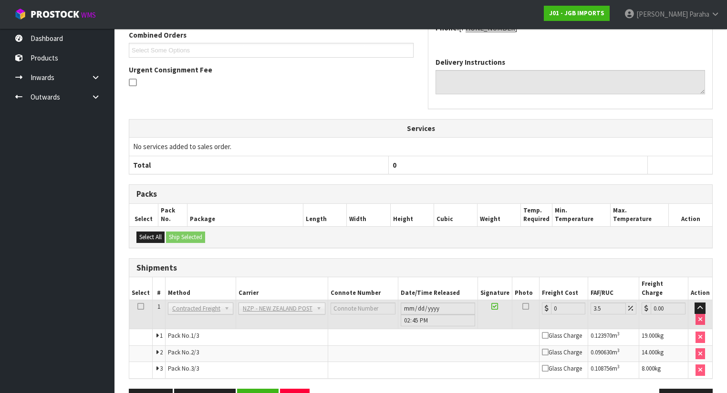
scroll to position [280, 0]
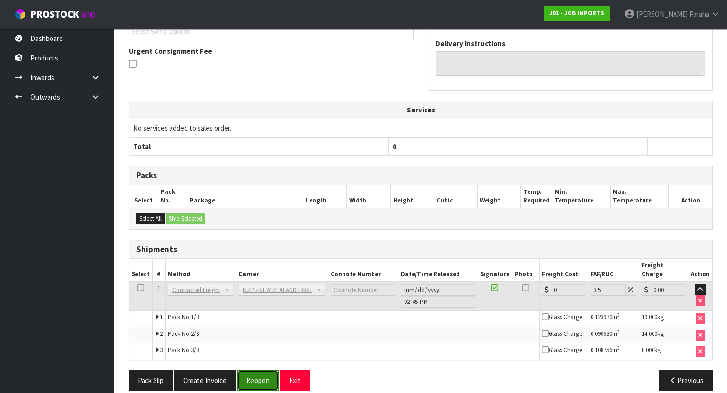
click at [257, 370] on button "Reopen" at bounding box center [257, 380] width 41 height 21
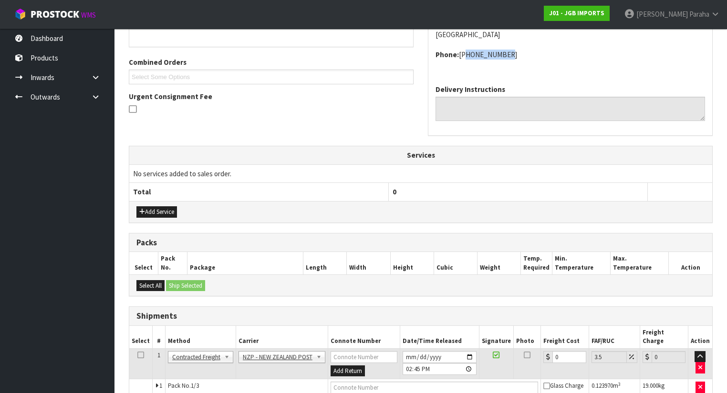
scroll to position [295, 0]
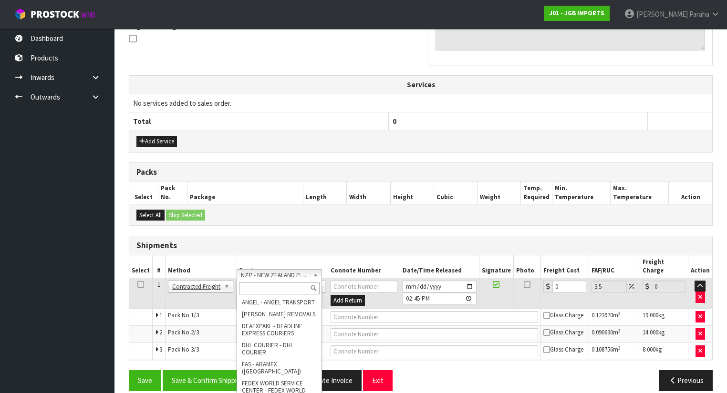
click at [294, 284] on input "text" at bounding box center [279, 289] width 81 height 12
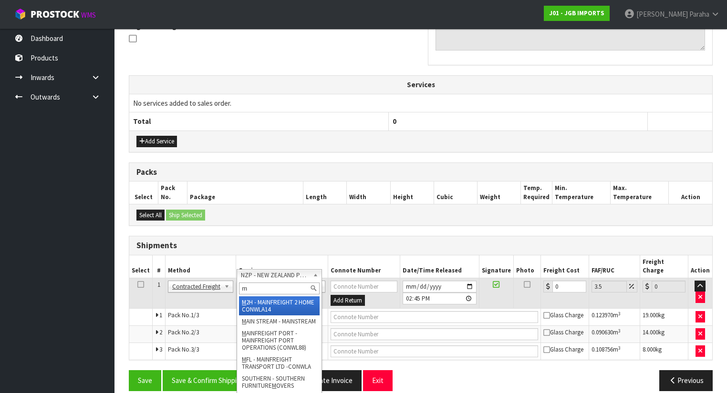
type input "mf"
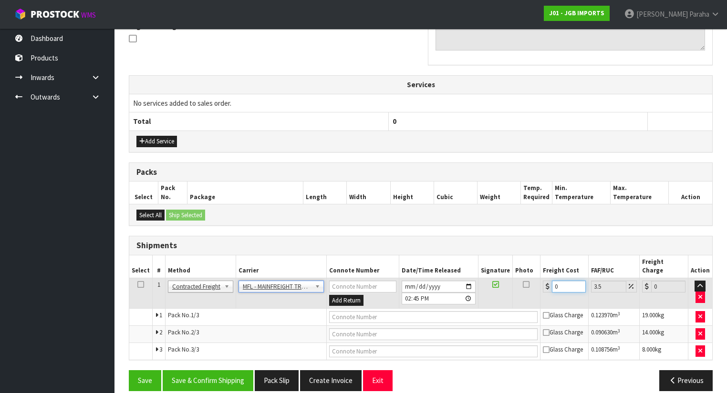
click at [558, 281] on input "0" at bounding box center [569, 287] width 34 height 12
drag, startPoint x: 558, startPoint y: 274, endPoint x: 537, endPoint y: 278, distance: 21.5
click at [537, 278] on tr "1 Client Local Pickup Customer Local Pickup Company Freight Contracted Freight …" at bounding box center [420, 293] width 583 height 31
type input "7"
type input "7.24"
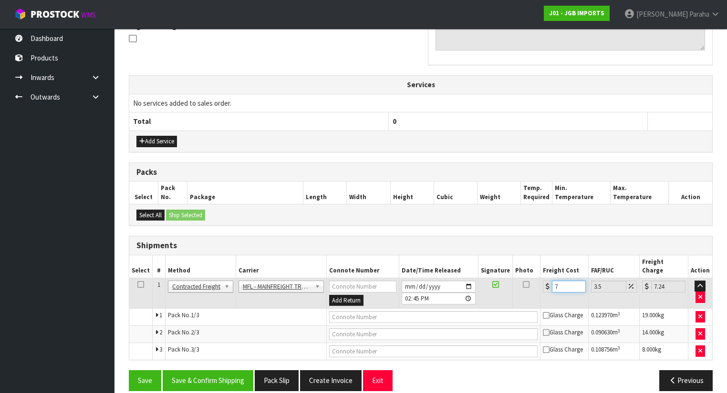
type input "74"
type input "76.59"
type input "74.9"
type input "77.52"
type input "74.98"
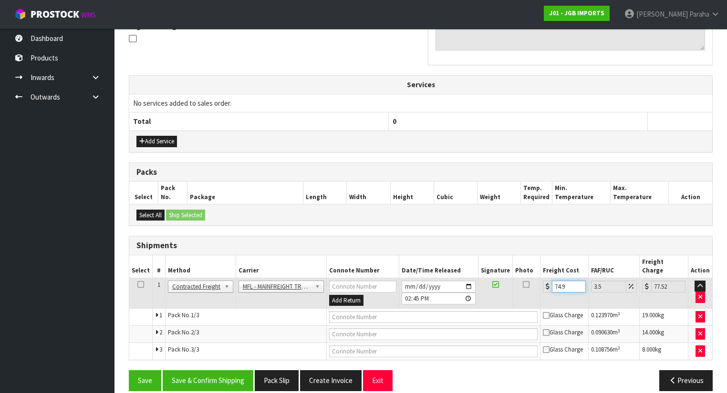
type input "77.6"
type input "74.98"
click at [421, 311] on input "text" at bounding box center [433, 317] width 208 height 12
paste input "FWM58803283"
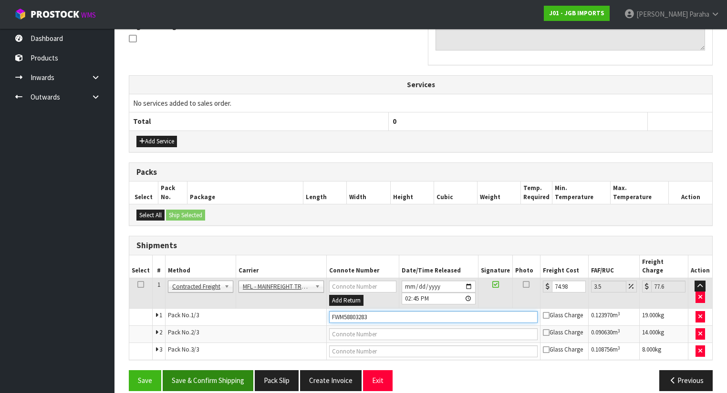
type input "FWM58803283"
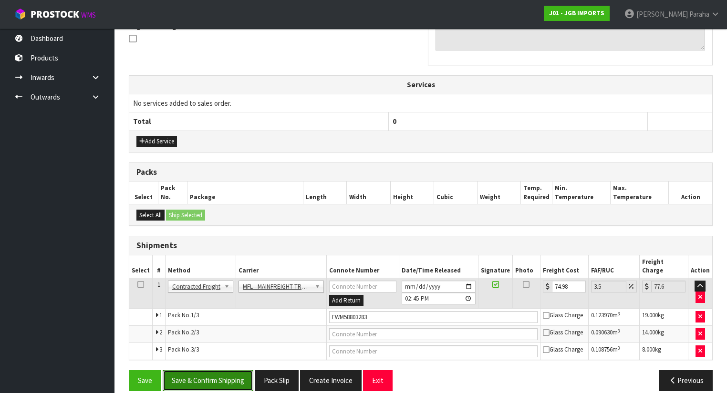
click at [229, 370] on button "Save & Confirm Shipping" at bounding box center [208, 380] width 91 height 21
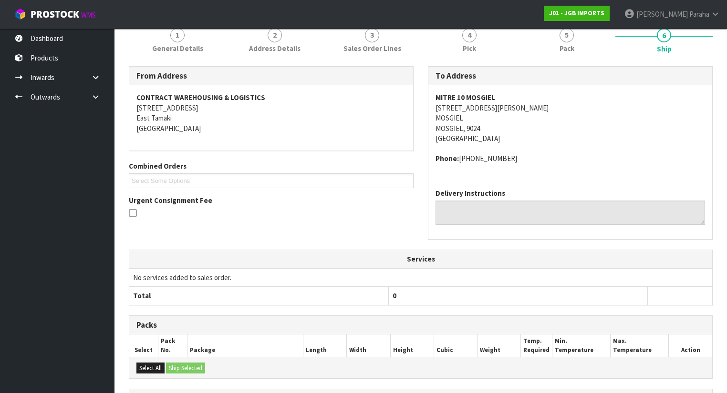
scroll to position [0, 0]
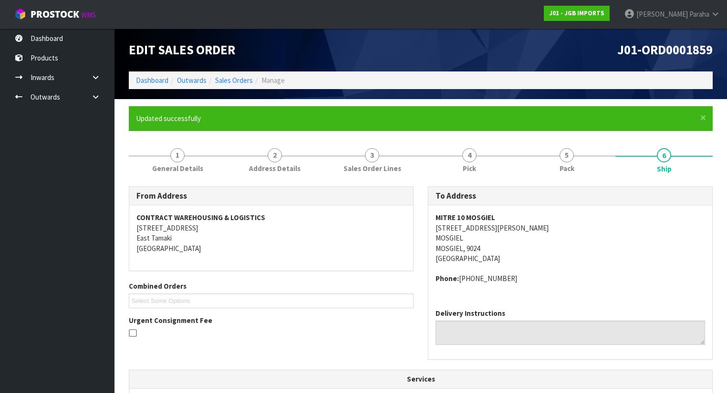
click at [691, 50] on span "J01-ORD0001859" at bounding box center [664, 49] width 95 height 16
copy div "J01-ORD0001859"
click at [548, 58] on div "J01-ORD0001859" at bounding box center [570, 50] width 299 height 43
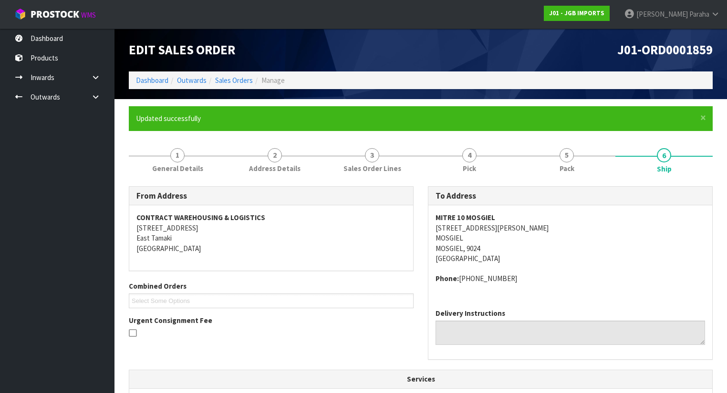
click at [550, 56] on h1 "J01-ORD0001859" at bounding box center [570, 50] width 285 height 14
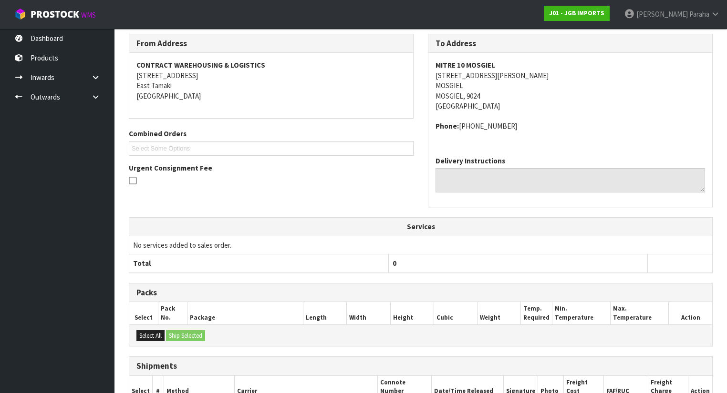
scroll to position [303, 0]
